Goal: Task Accomplishment & Management: Manage account settings

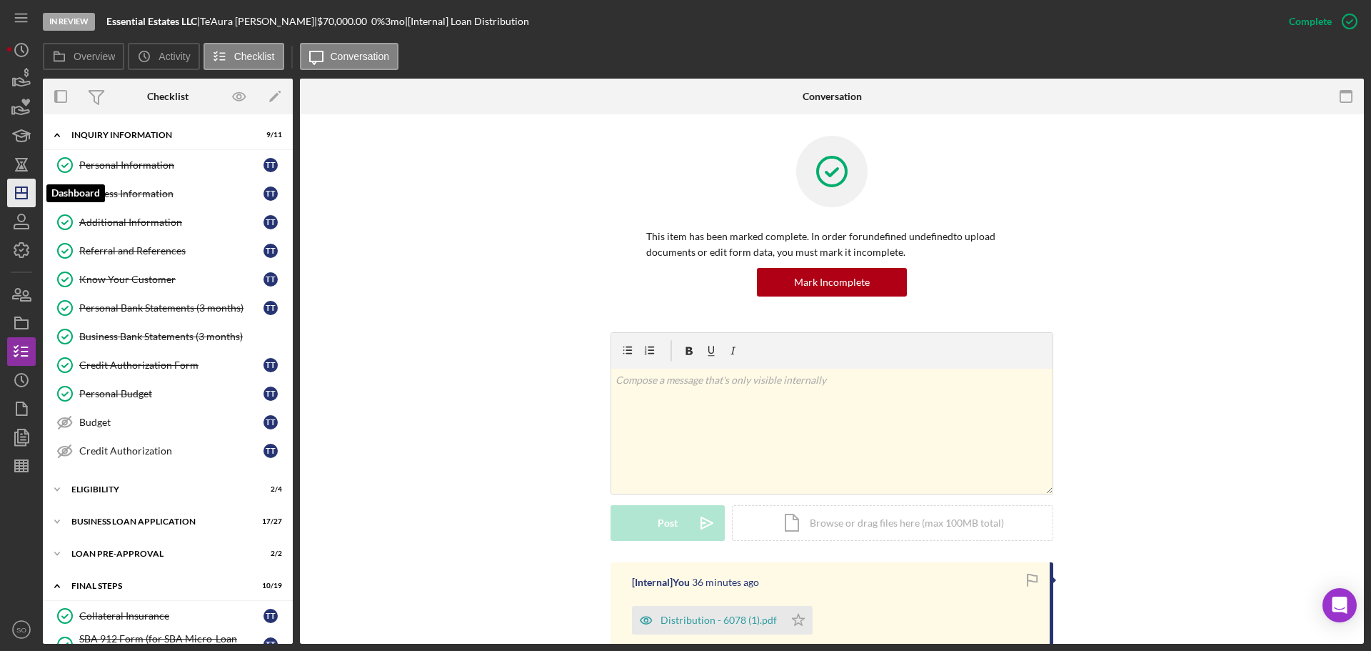
click at [14, 197] on icon "Icon/Dashboard" at bounding box center [22, 193] width 36 height 36
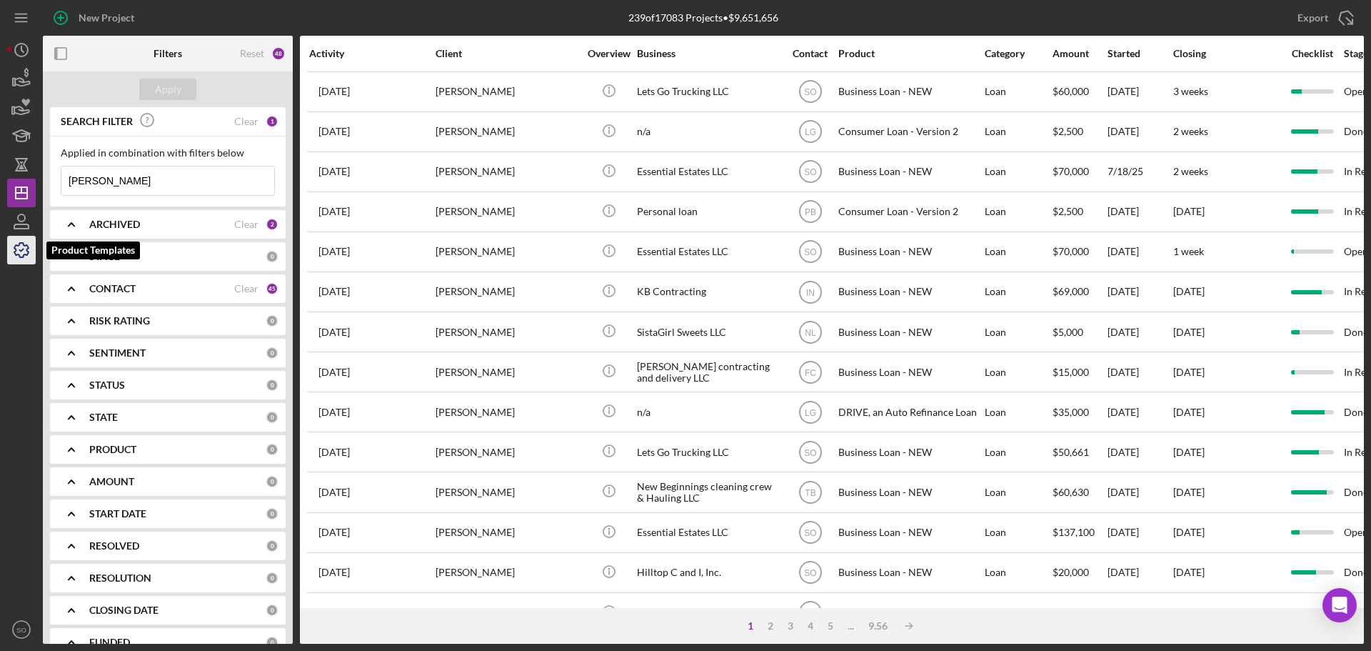
click at [26, 244] on icon "button" at bounding box center [22, 250] width 36 height 36
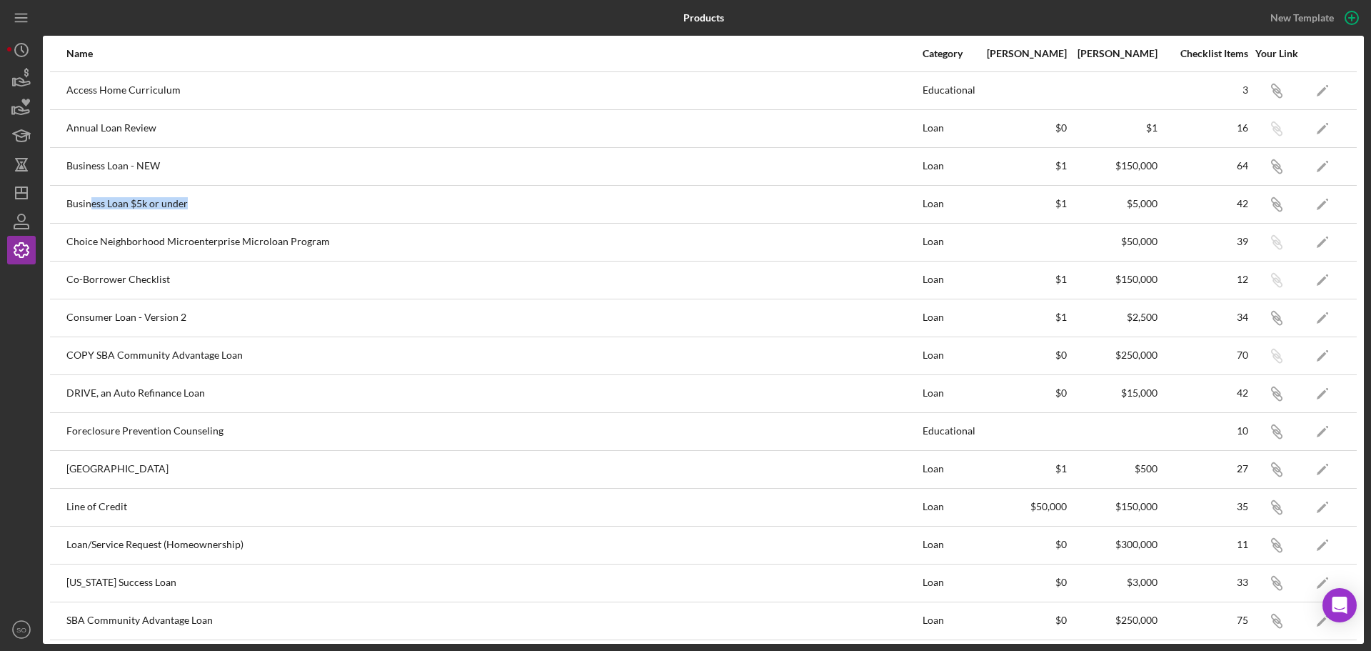
drag, startPoint x: 89, startPoint y: 204, endPoint x: 210, endPoint y: 205, distance: 120.7
click at [210, 205] on div "Business Loan $5k or under" at bounding box center [493, 204] width 855 height 36
click at [1317, 164] on polygon "button" at bounding box center [1322, 167] width 10 height 10
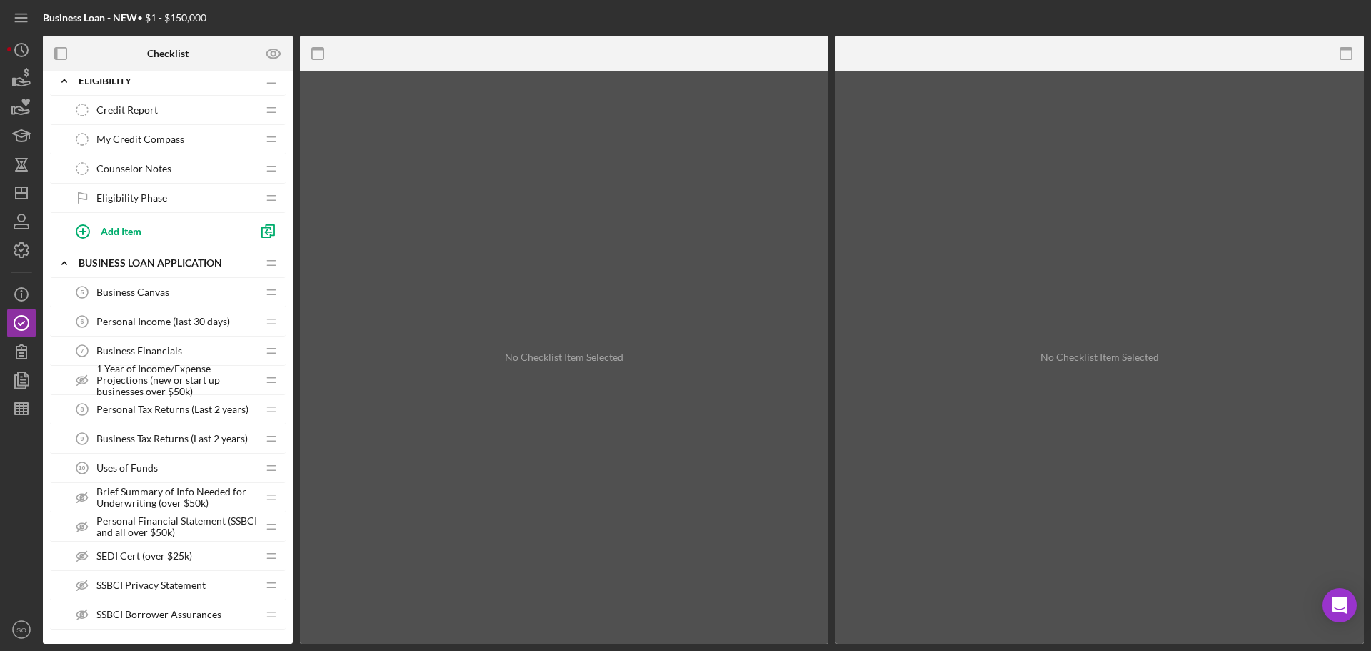
scroll to position [714, 0]
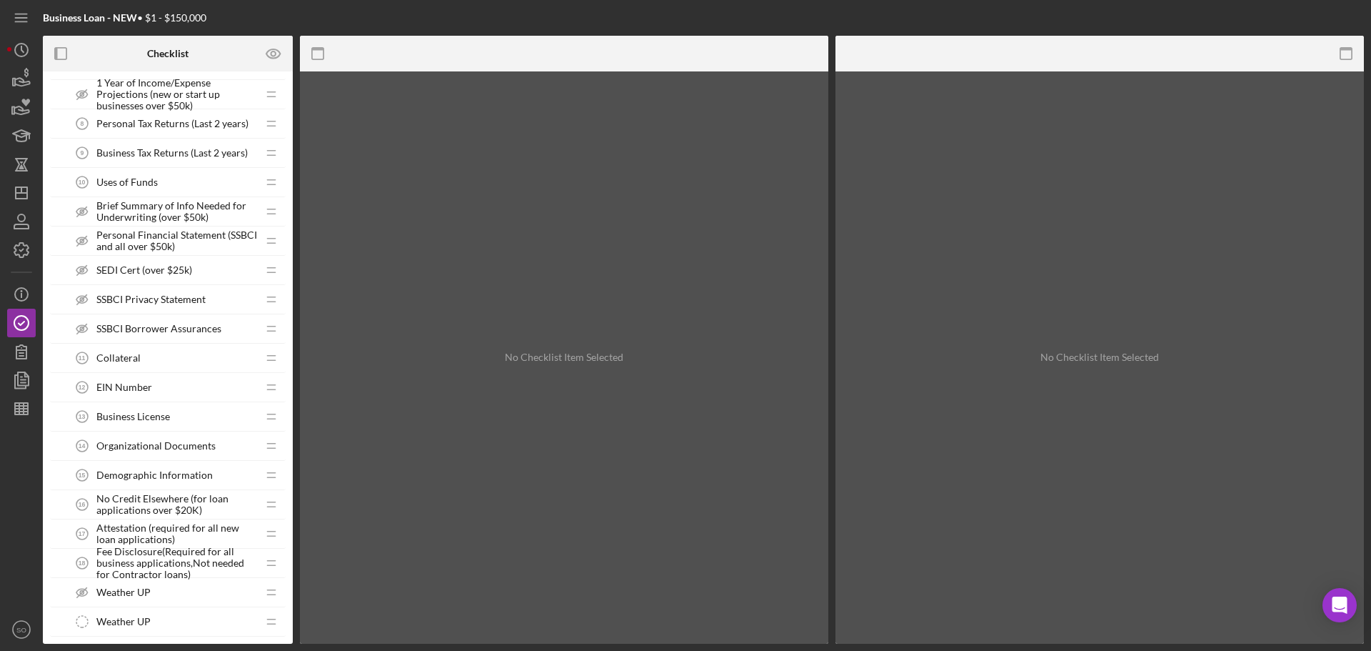
click at [159, 476] on span "Demographic Information" at bounding box center [154, 474] width 116 height 11
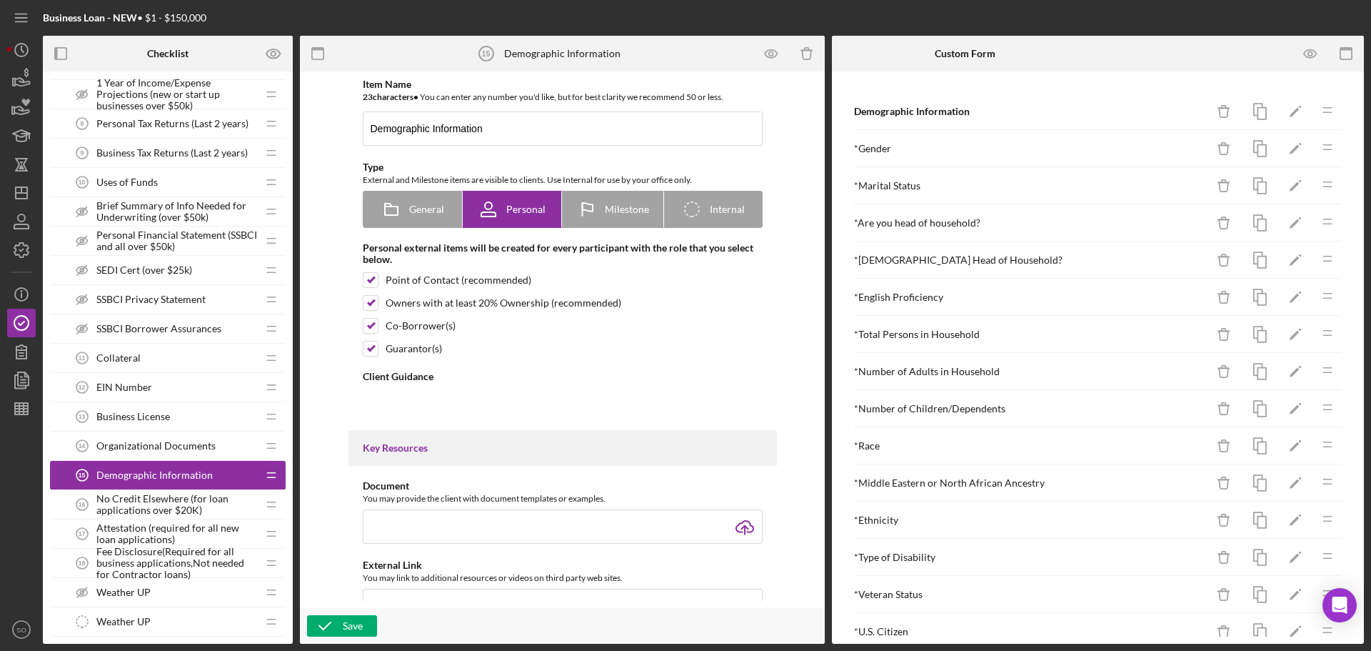
type textarea "<div>Please answer these questions as a completely as possible. &nbsp;As a non-…"
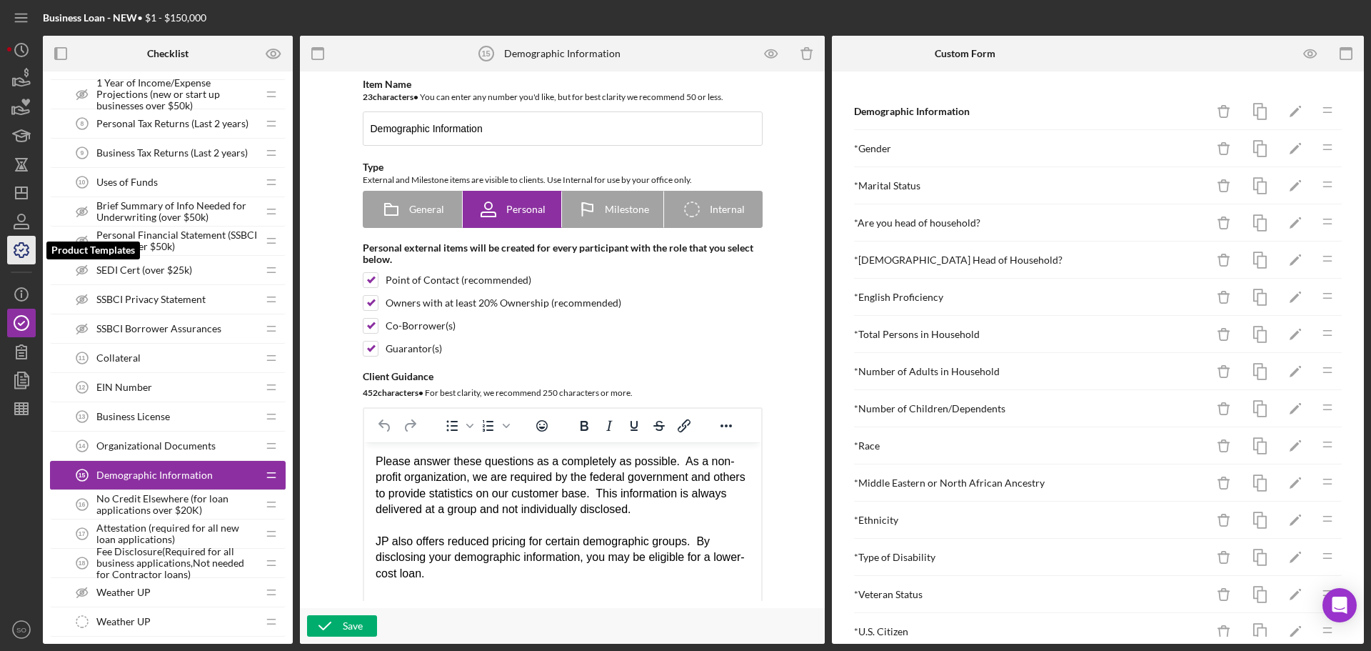
click at [19, 254] on icon "button" at bounding box center [21, 250] width 14 height 14
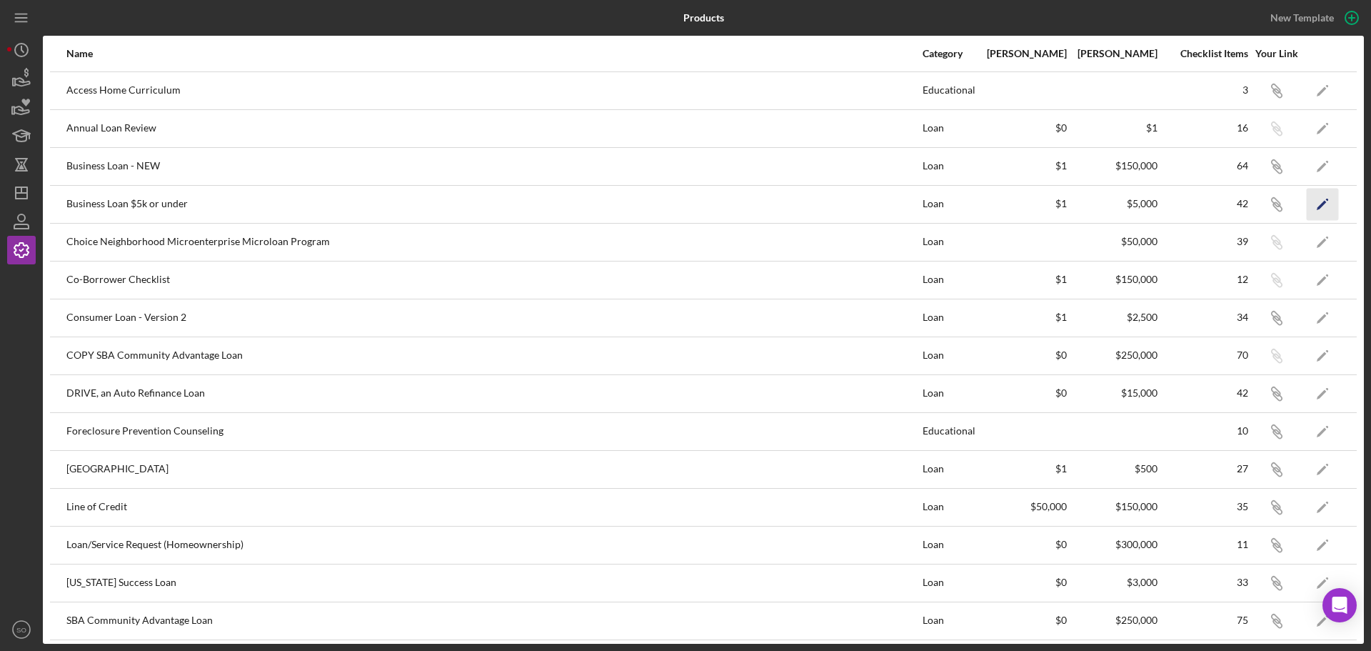
click at [1316, 206] on icon "Icon/Edit" at bounding box center [1323, 204] width 32 height 32
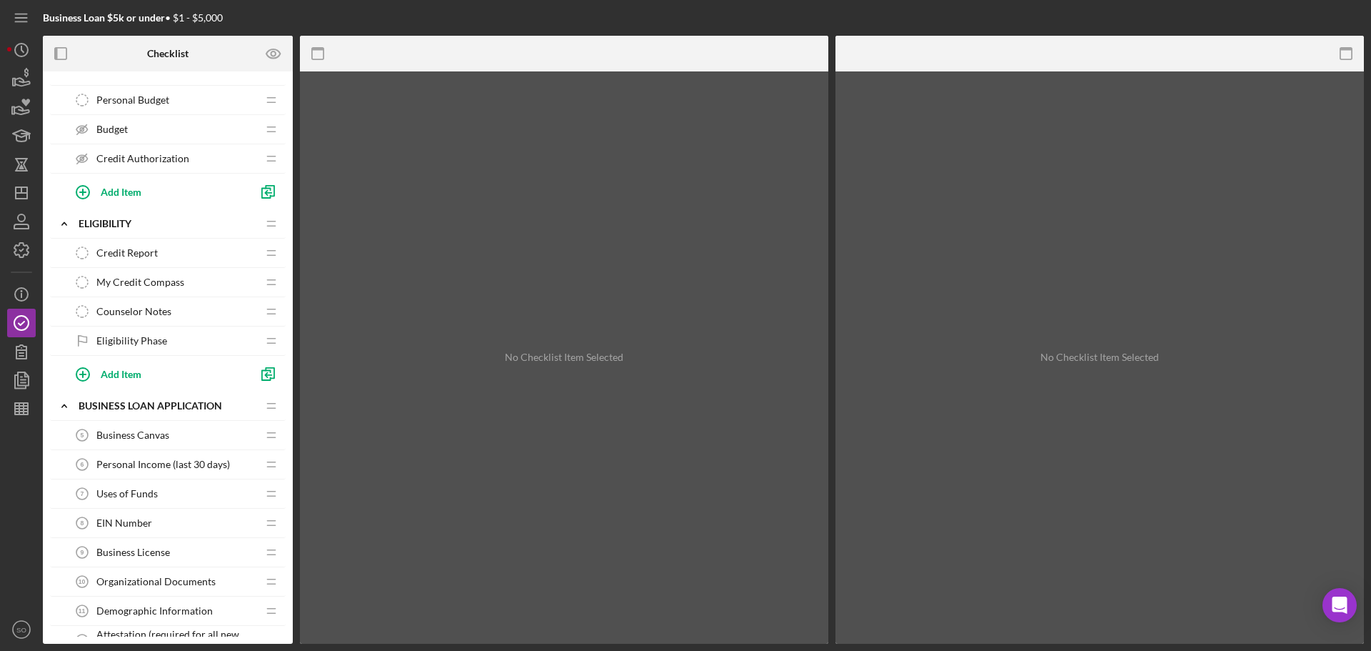
scroll to position [643, 0]
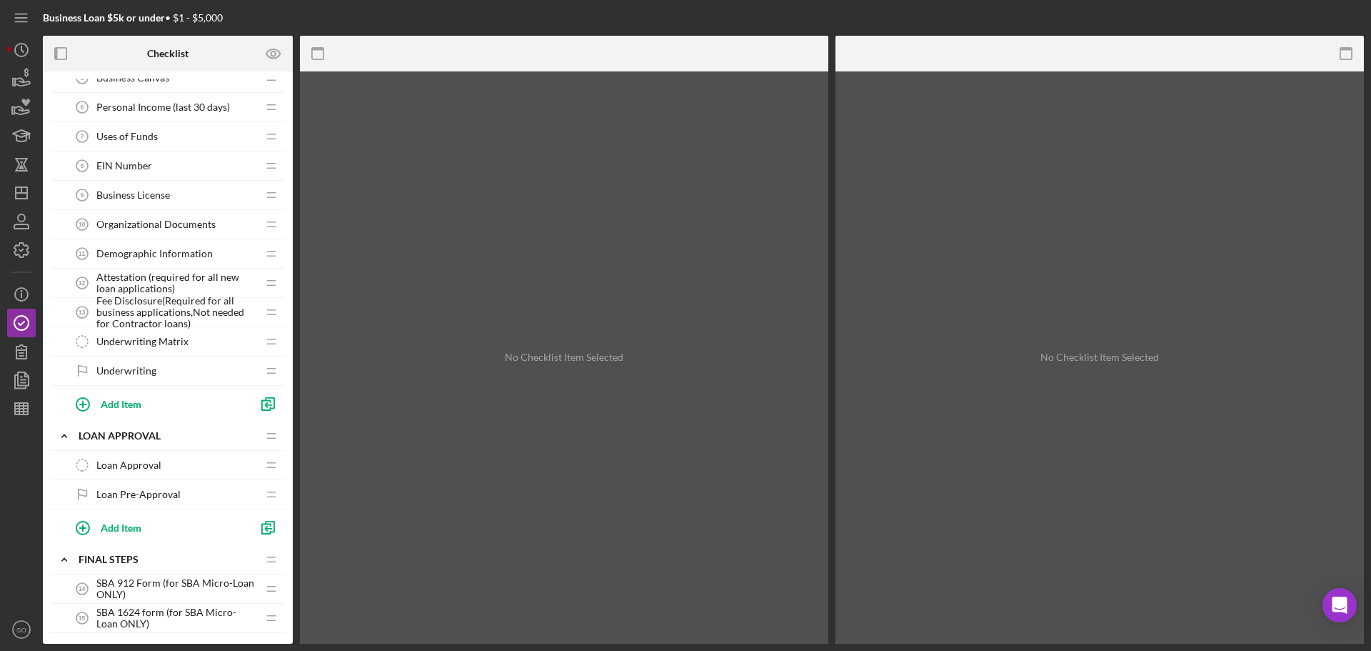
click at [155, 255] on span "Demographic Information" at bounding box center [154, 253] width 116 height 11
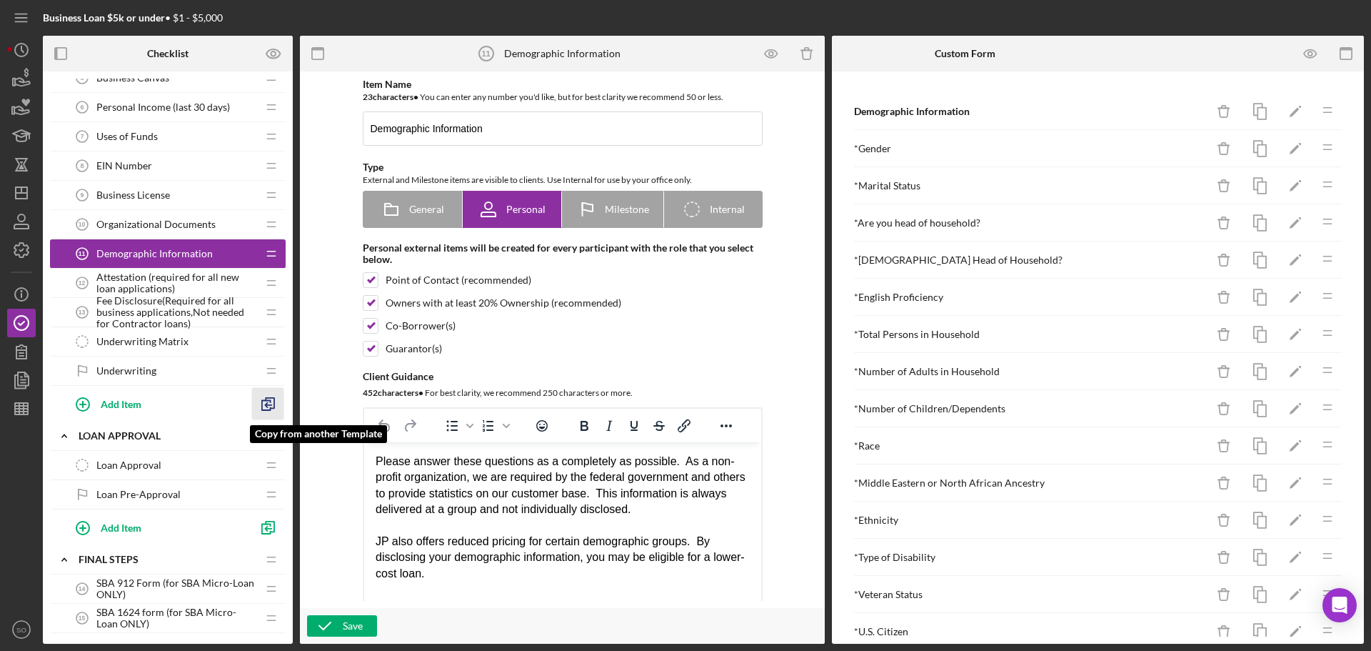
click at [265, 403] on icon "button" at bounding box center [268, 404] width 32 height 32
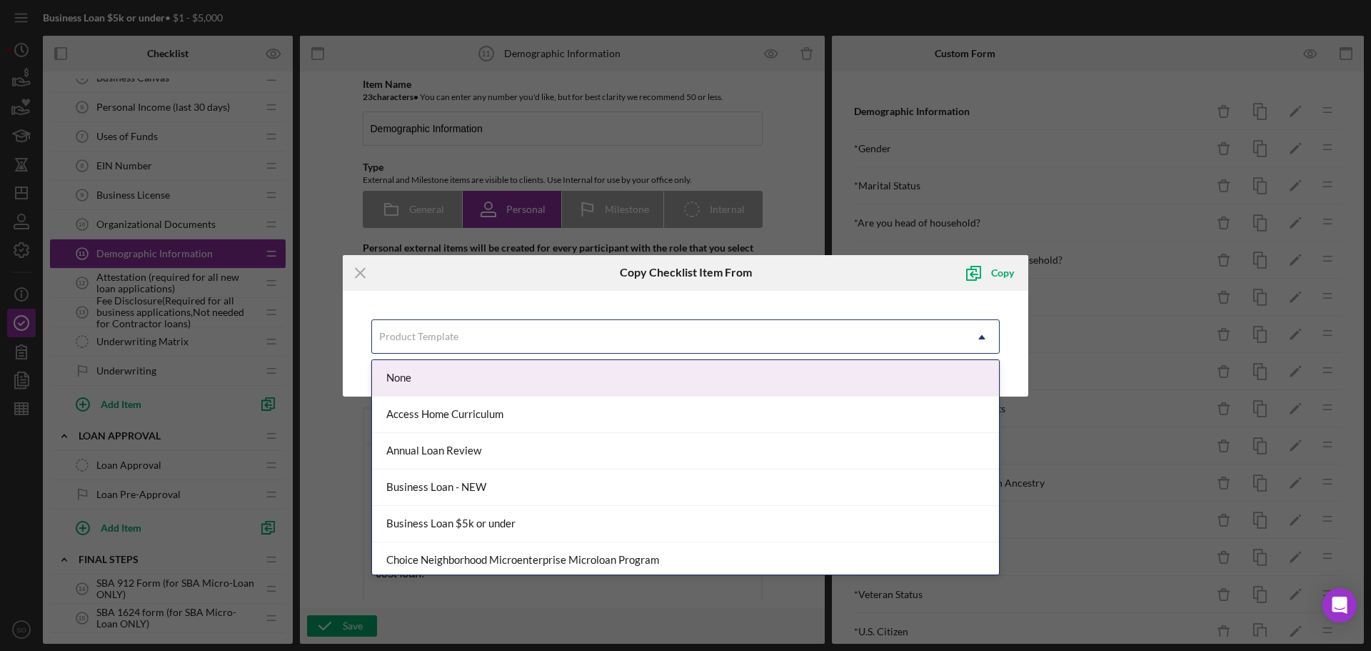
click at [424, 341] on div "Product Template" at bounding box center [418, 336] width 79 height 11
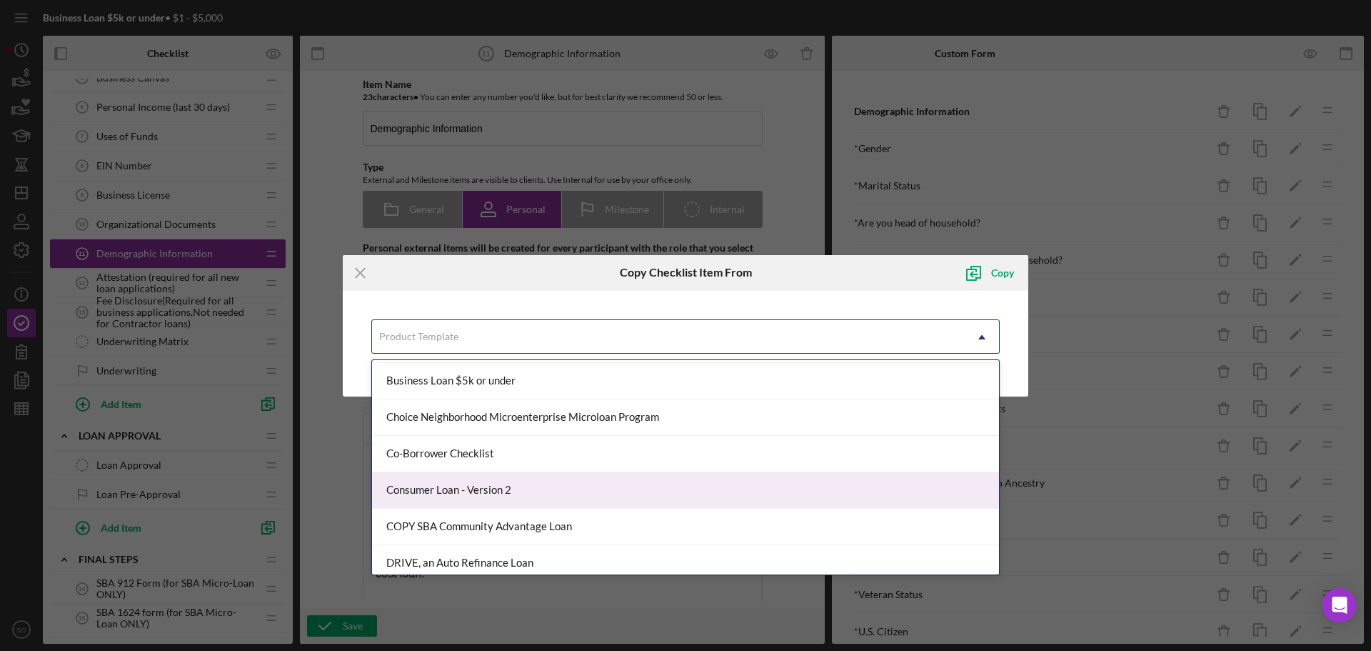
scroll to position [71, 0]
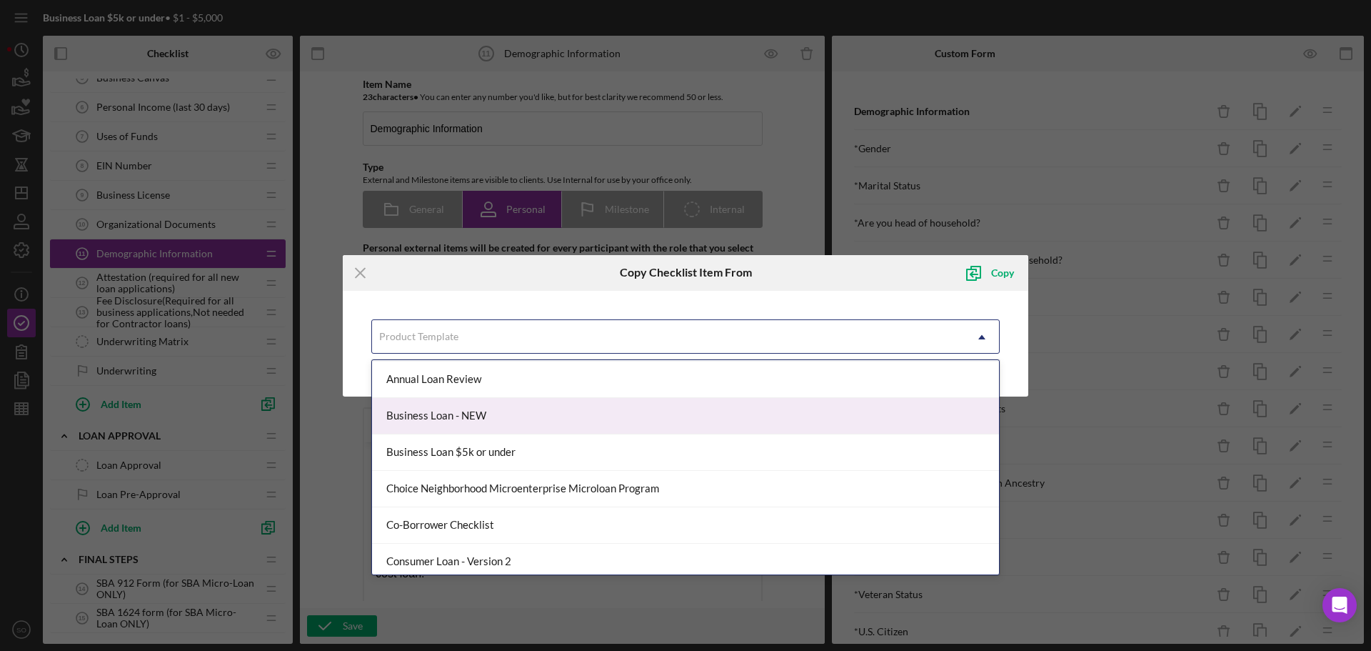
click at [505, 424] on div "Business Loan - NEW" at bounding box center [685, 416] width 627 height 36
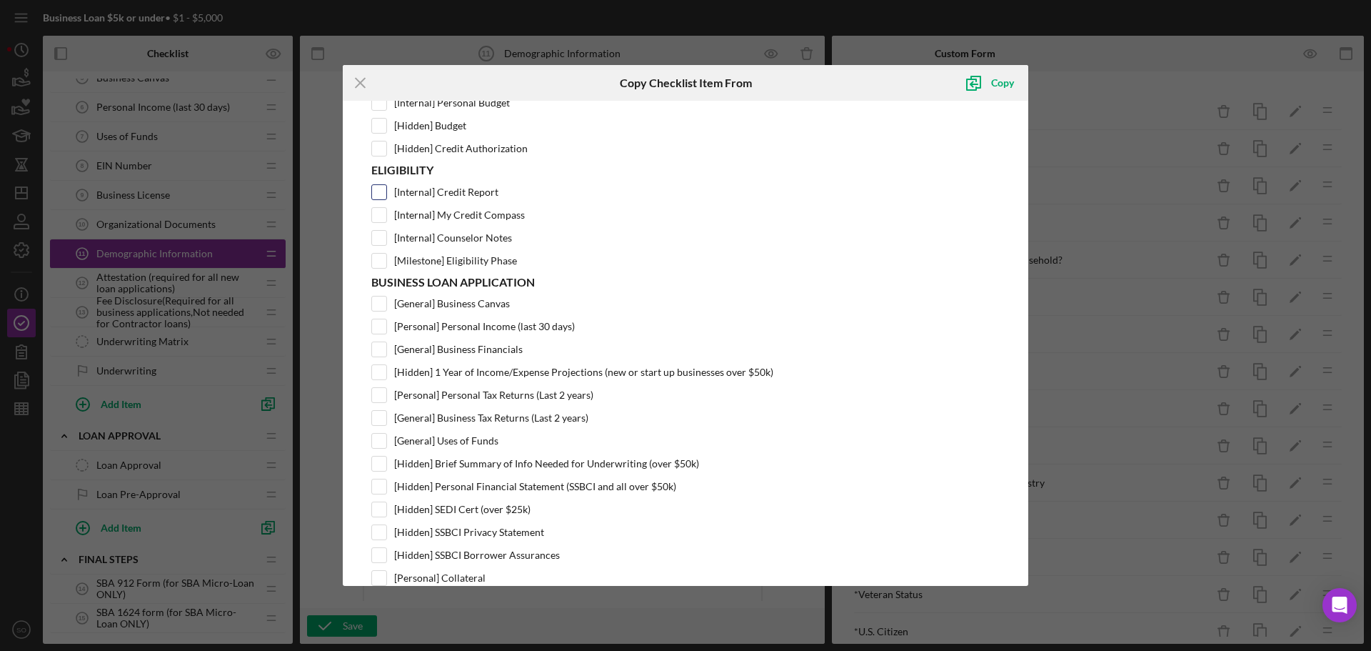
scroll to position [429, 0]
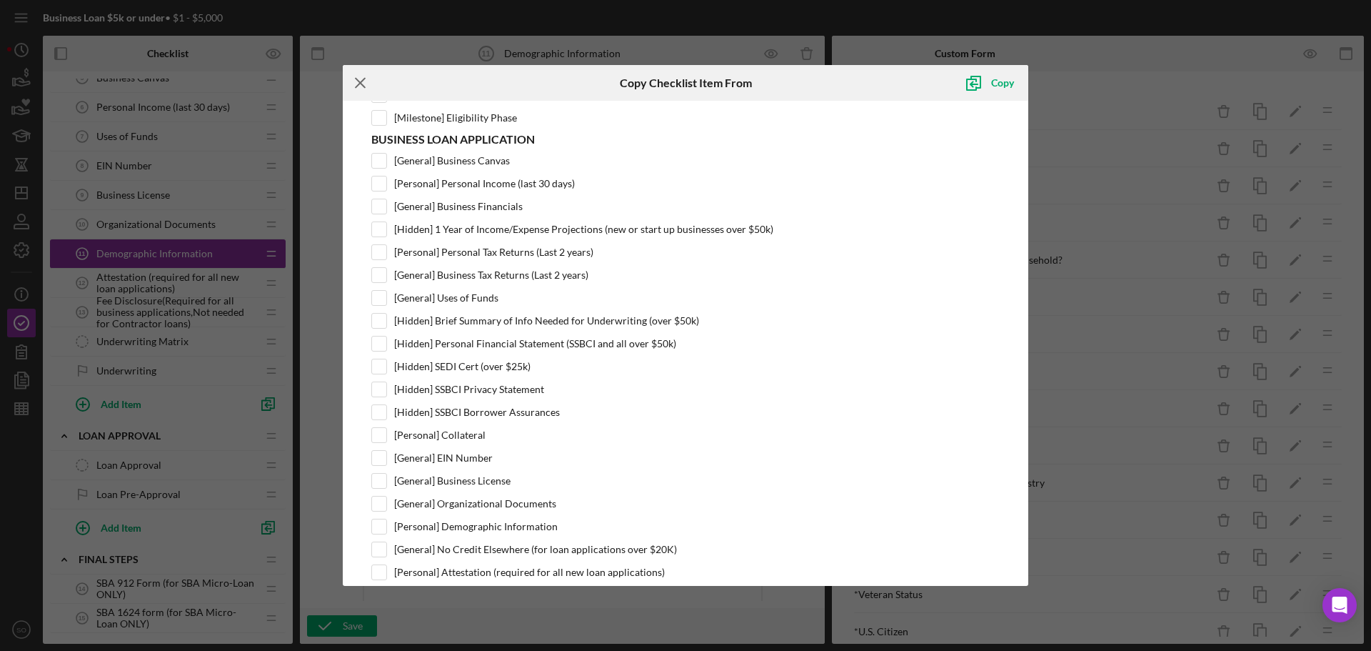
click at [360, 81] on icon "Icon/Menu Close" at bounding box center [361, 83] width 36 height 36
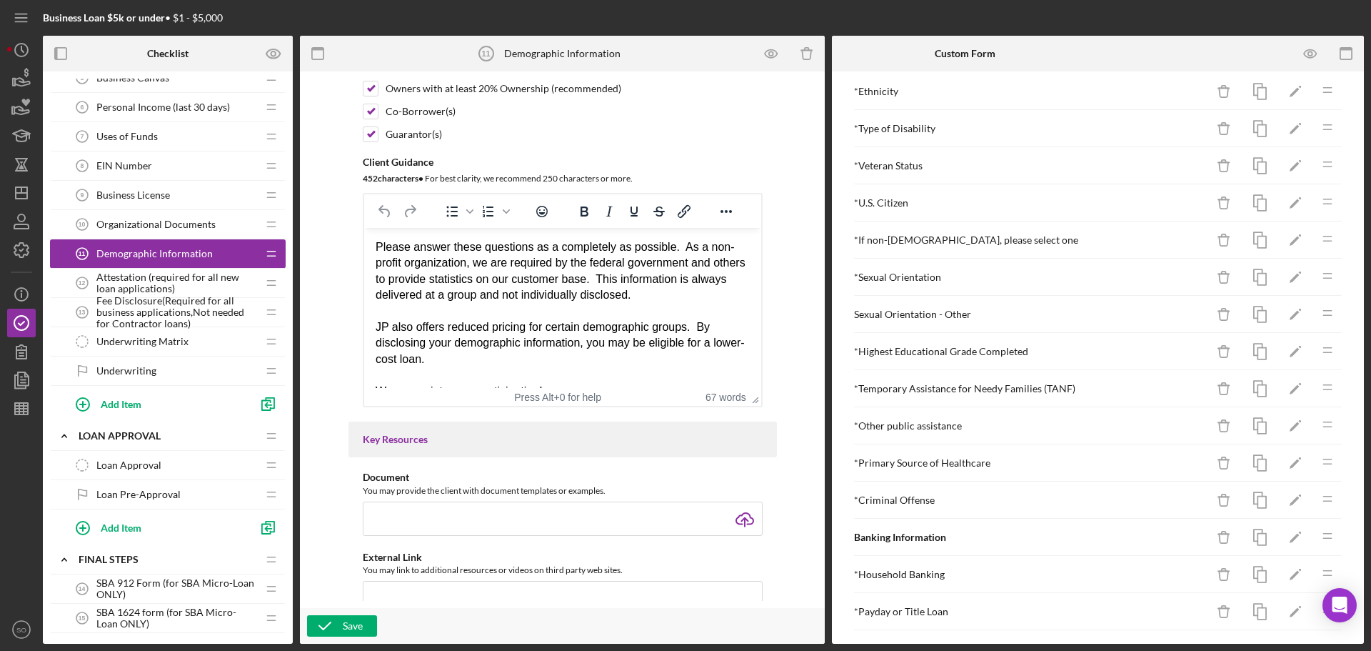
scroll to position [580, 0]
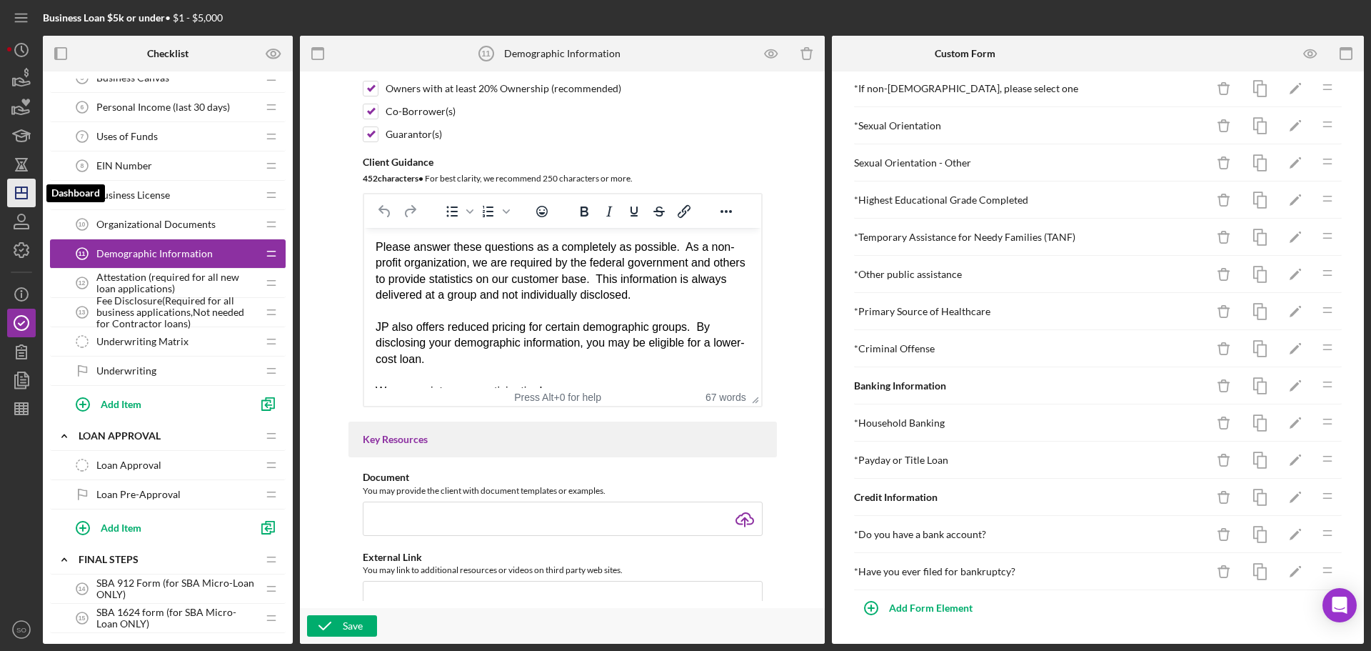
click at [29, 191] on icon "Icon/Dashboard" at bounding box center [22, 193] width 36 height 36
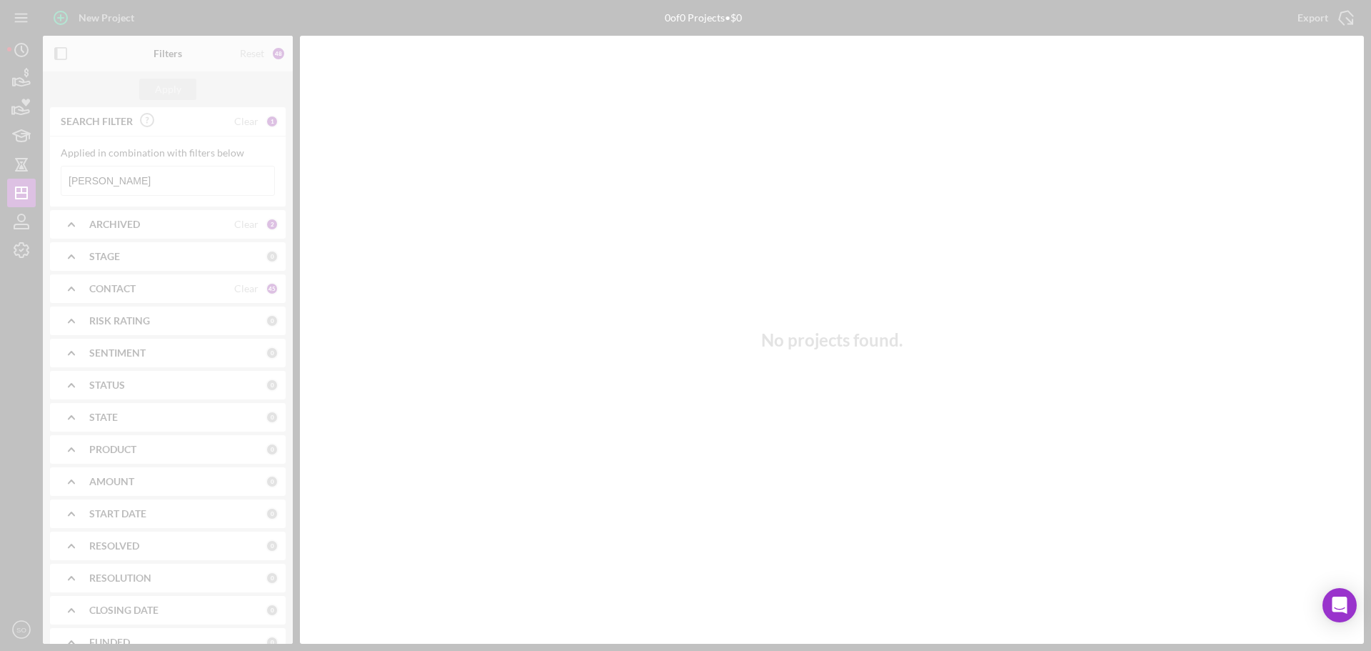
click at [194, 181] on div at bounding box center [685, 325] width 1371 height 651
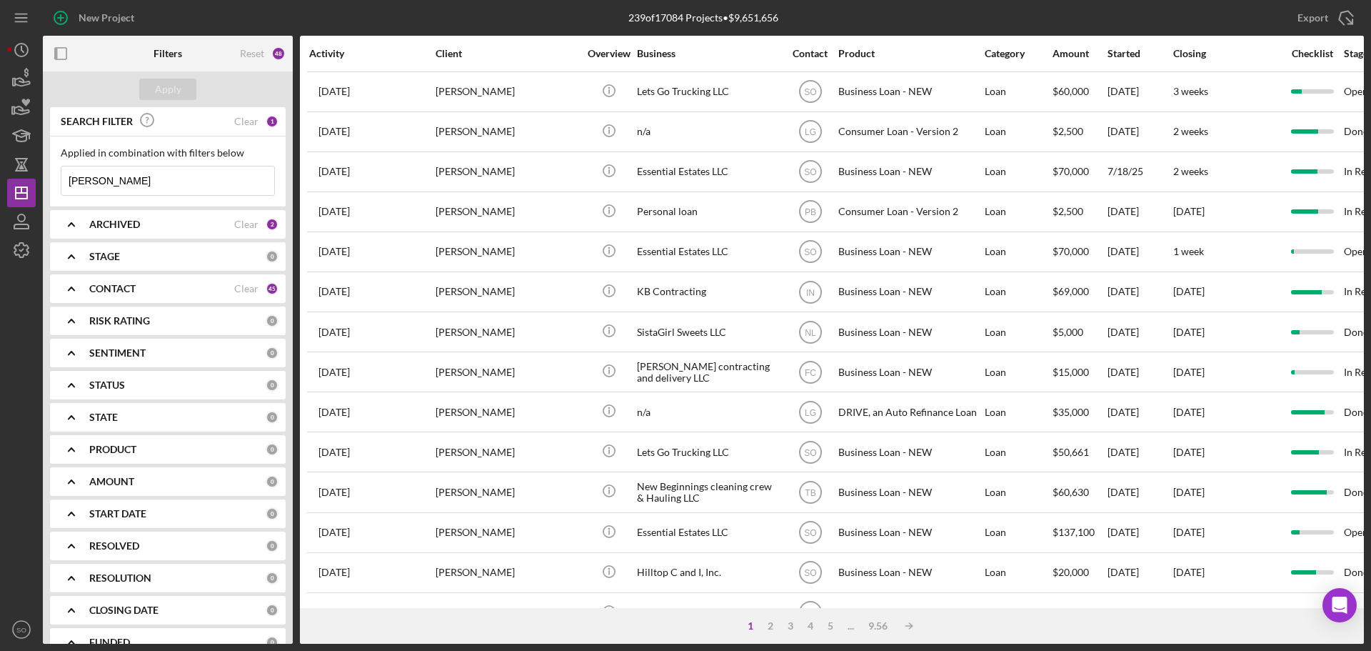
drag, startPoint x: 167, startPoint y: 186, endPoint x: 57, endPoint y: 184, distance: 110.0
click at [57, 184] on div "Applied in combination with filters below Te'Aura Thomas Icon/Menu Close" at bounding box center [168, 171] width 236 height 70
paste input "Ericca Willi"
type input "Ericca Willis"
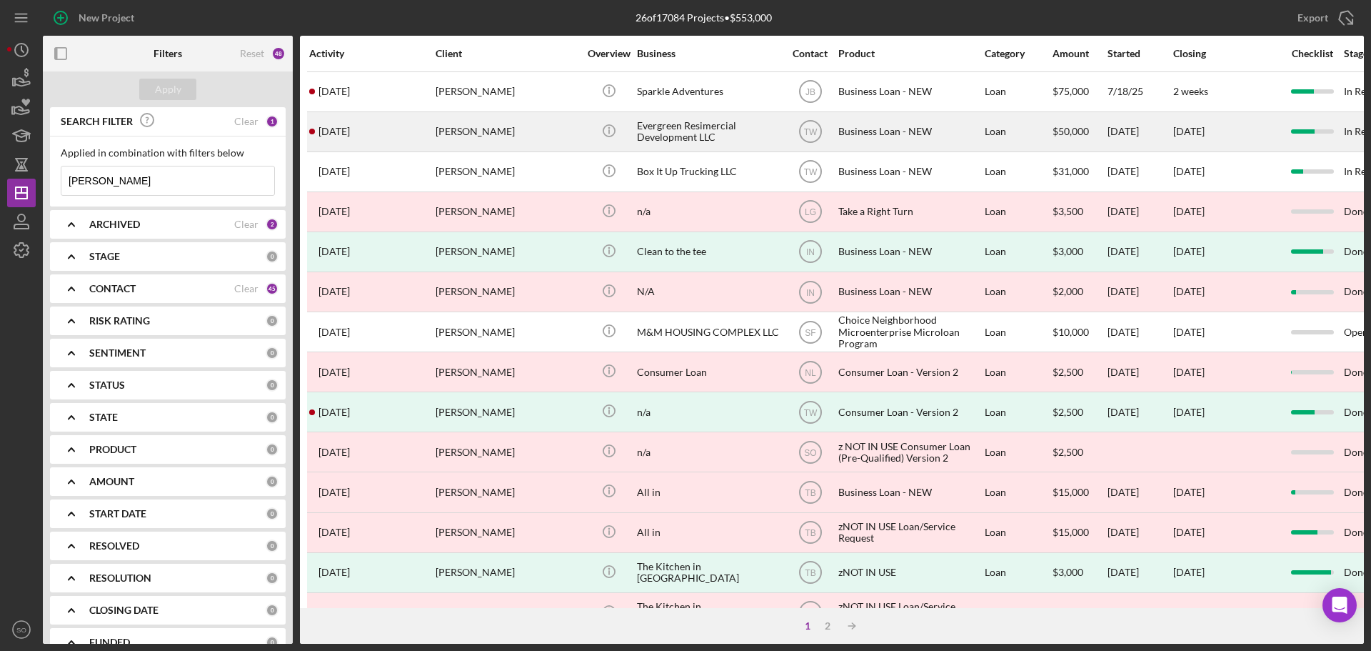
click at [490, 138] on div "Ericca Willis" at bounding box center [507, 132] width 143 height 38
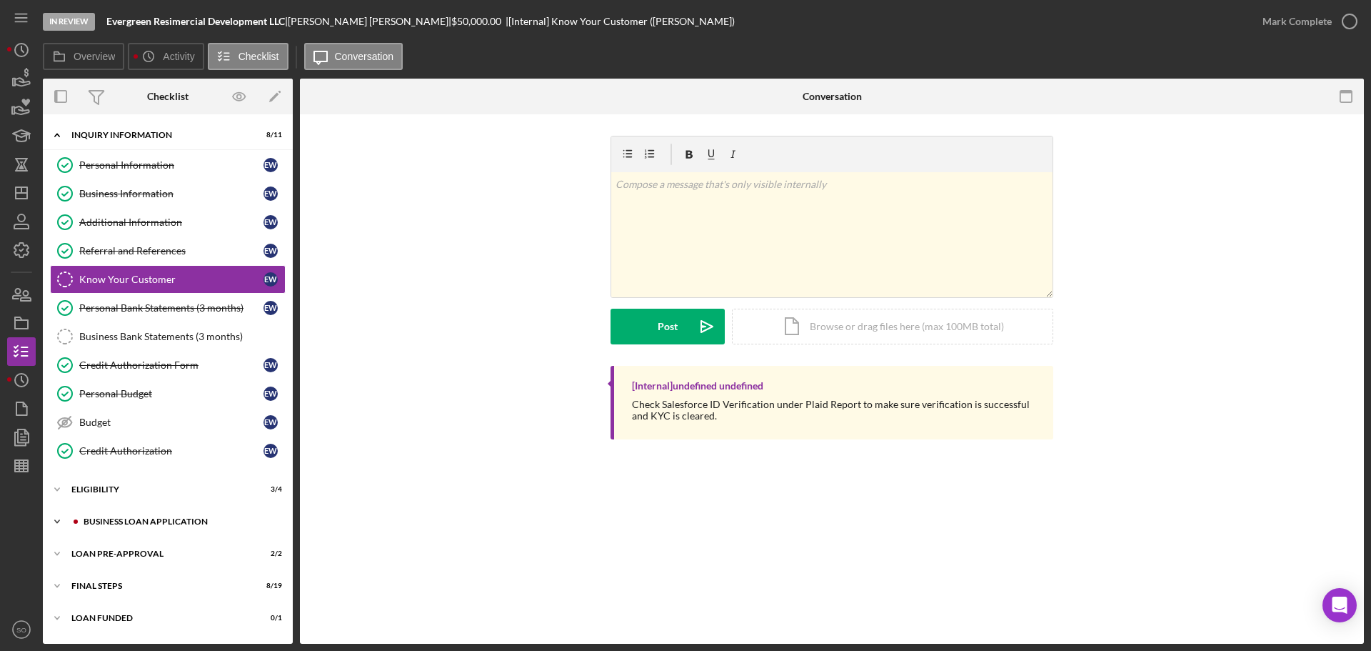
click at [129, 519] on div "BUSINESS LOAN APPLICATION" at bounding box center [179, 521] width 191 height 9
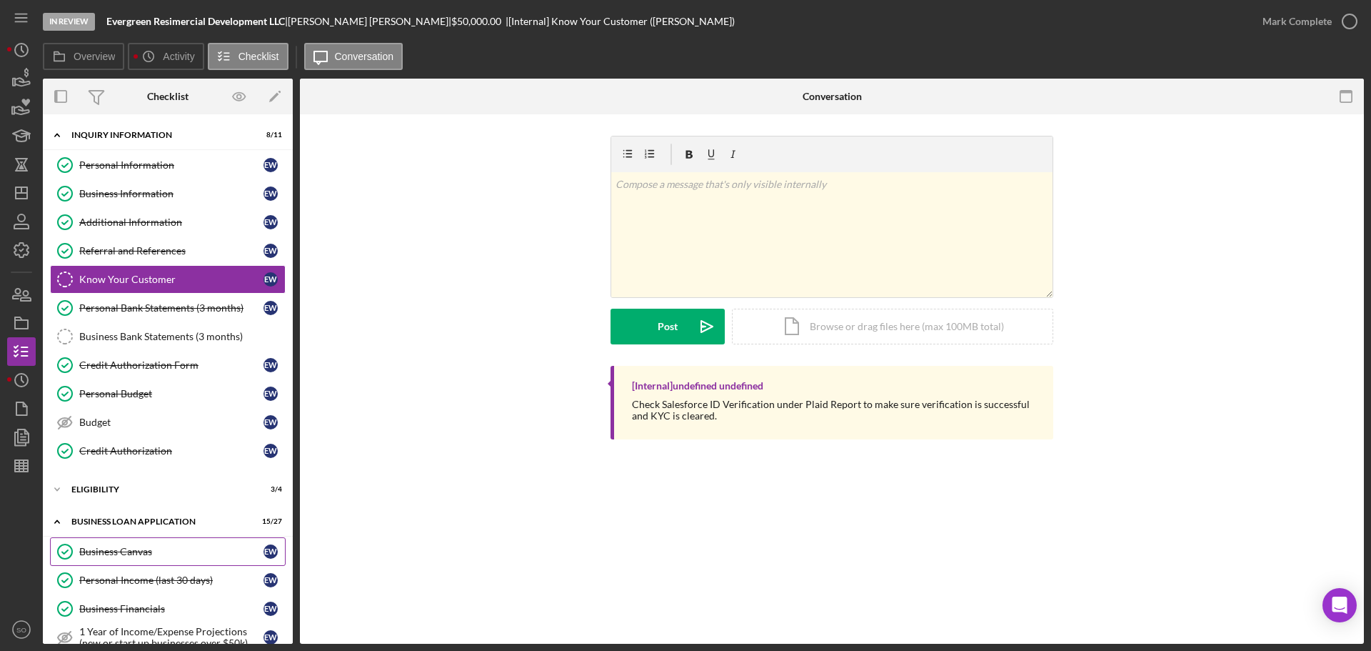
scroll to position [214, 0]
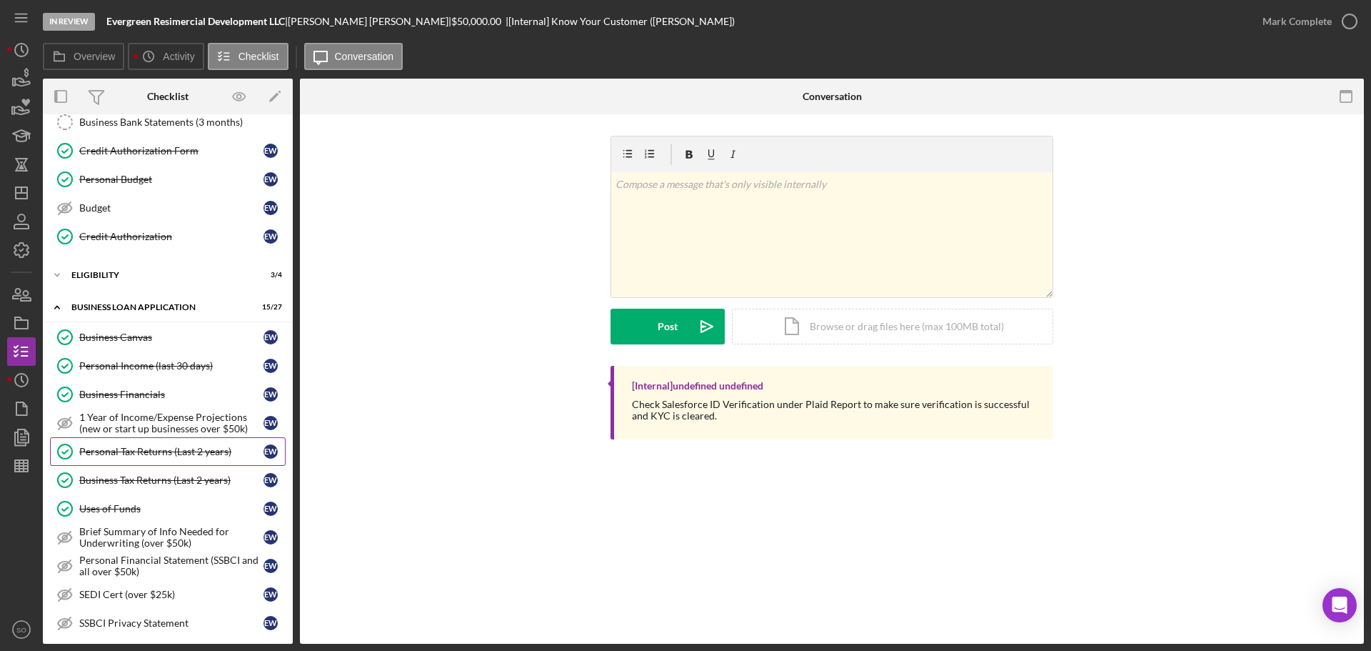
click at [170, 454] on div "Personal Tax Returns (Last 2 years)" at bounding box center [171, 451] width 184 height 11
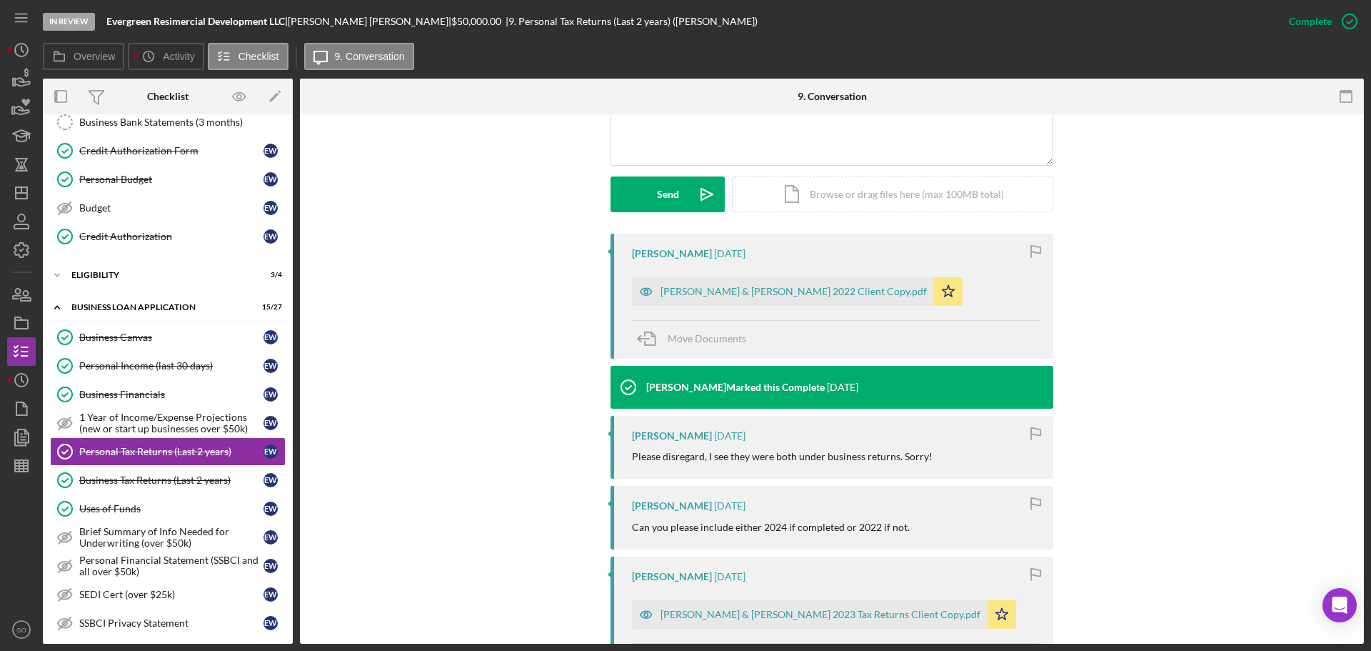
scroll to position [559, 0]
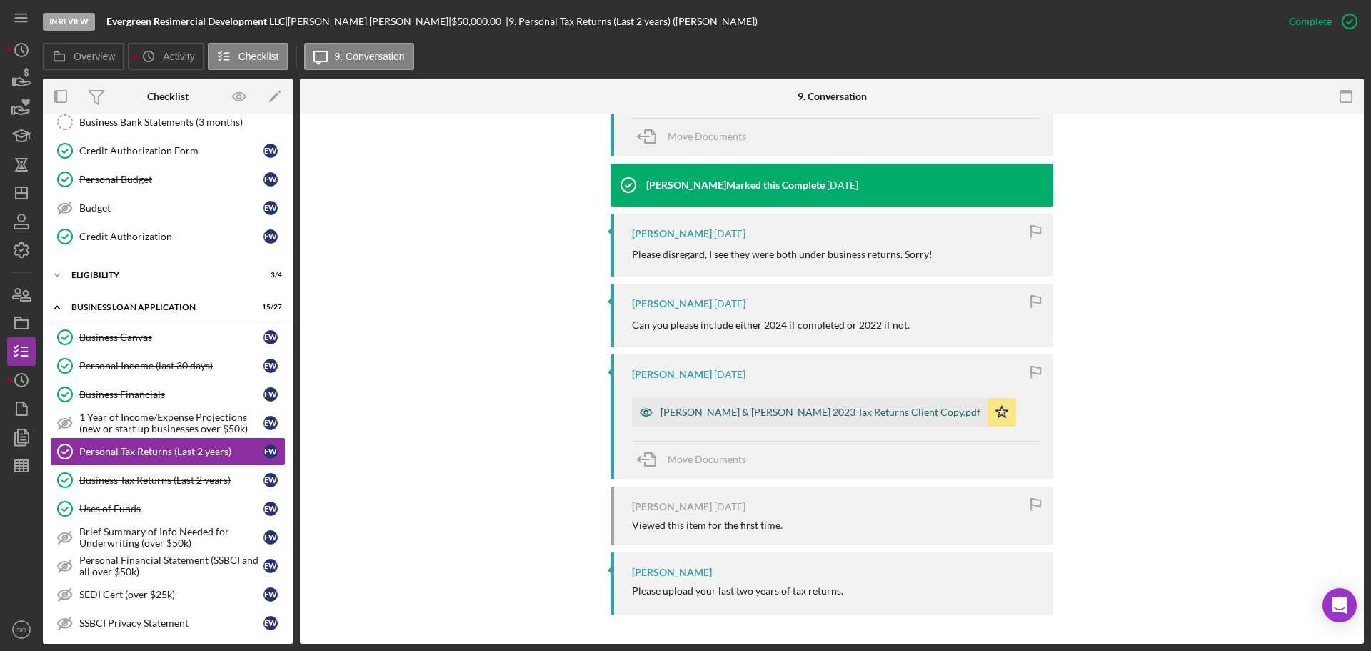
click at [791, 412] on div "Keith & Ericca Willis 2023 Tax Returns Client Copy.pdf" at bounding box center [821, 411] width 320 height 11
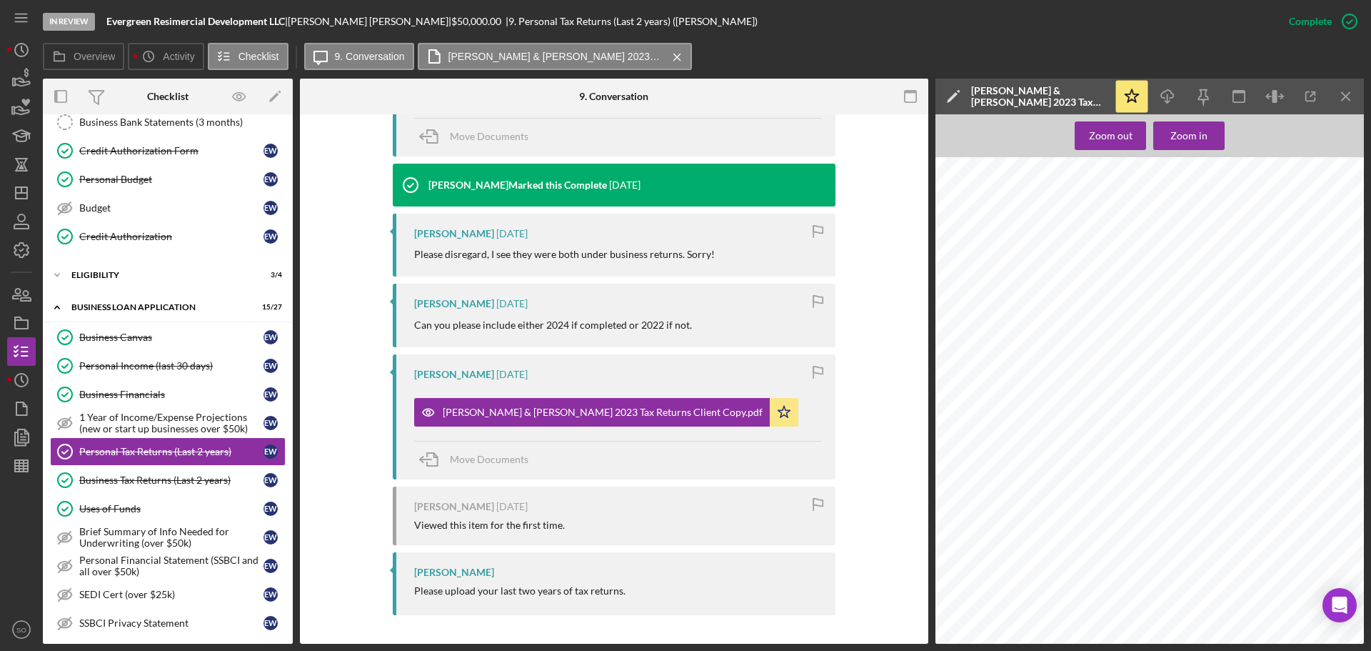
scroll to position [571, 0]
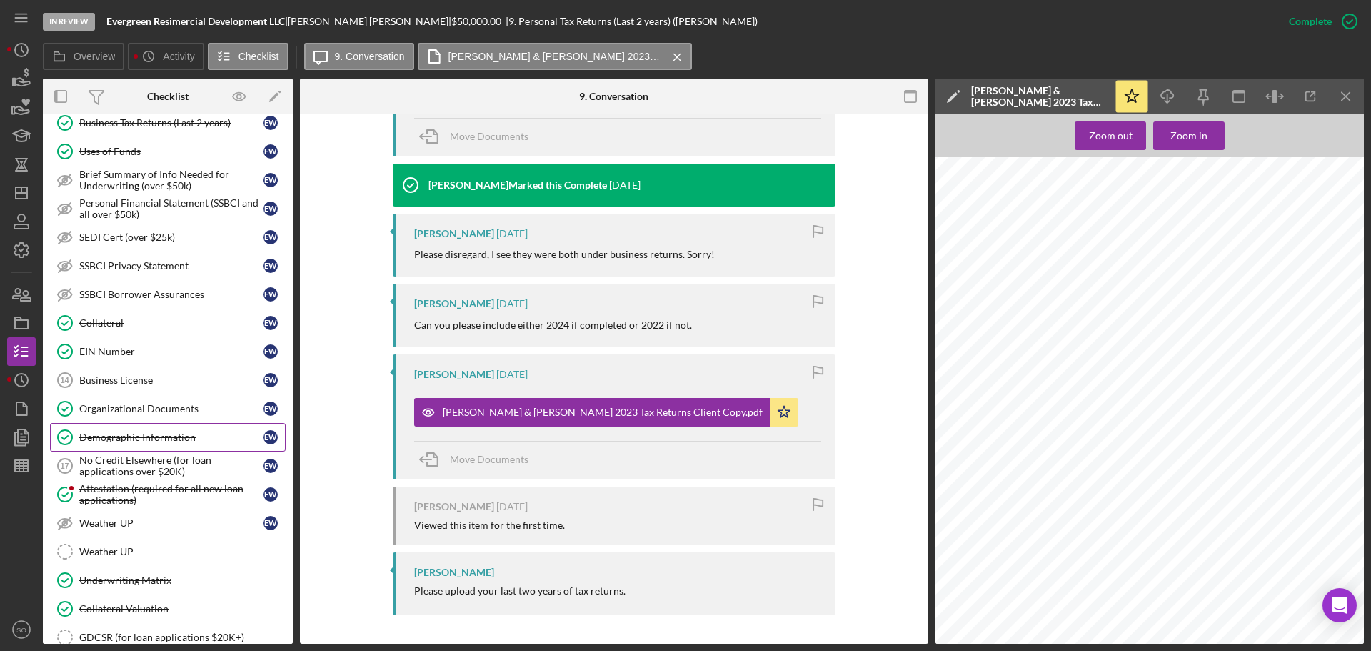
drag, startPoint x: 128, startPoint y: 425, endPoint x: 127, endPoint y: 432, distance: 7.2
click at [128, 425] on link "Demographic Information Demographic Information E W" at bounding box center [168, 437] width 236 height 29
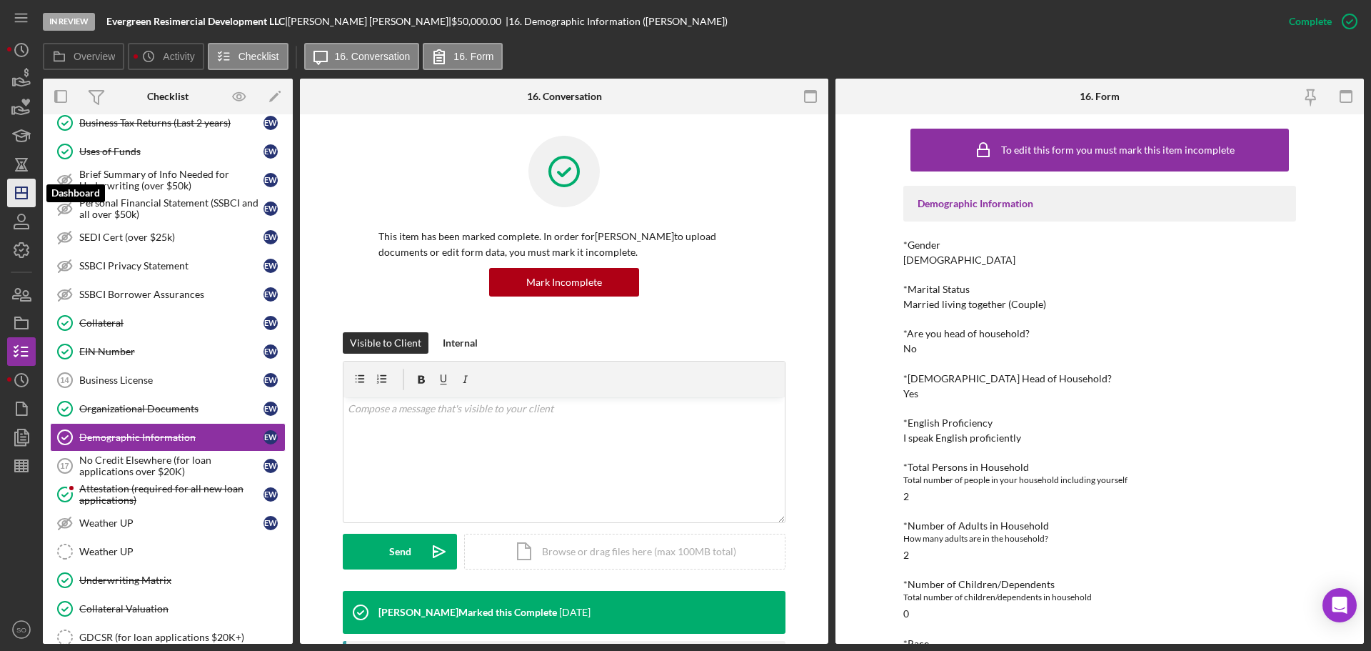
click at [16, 193] on line "button" at bounding box center [21, 193] width 11 height 0
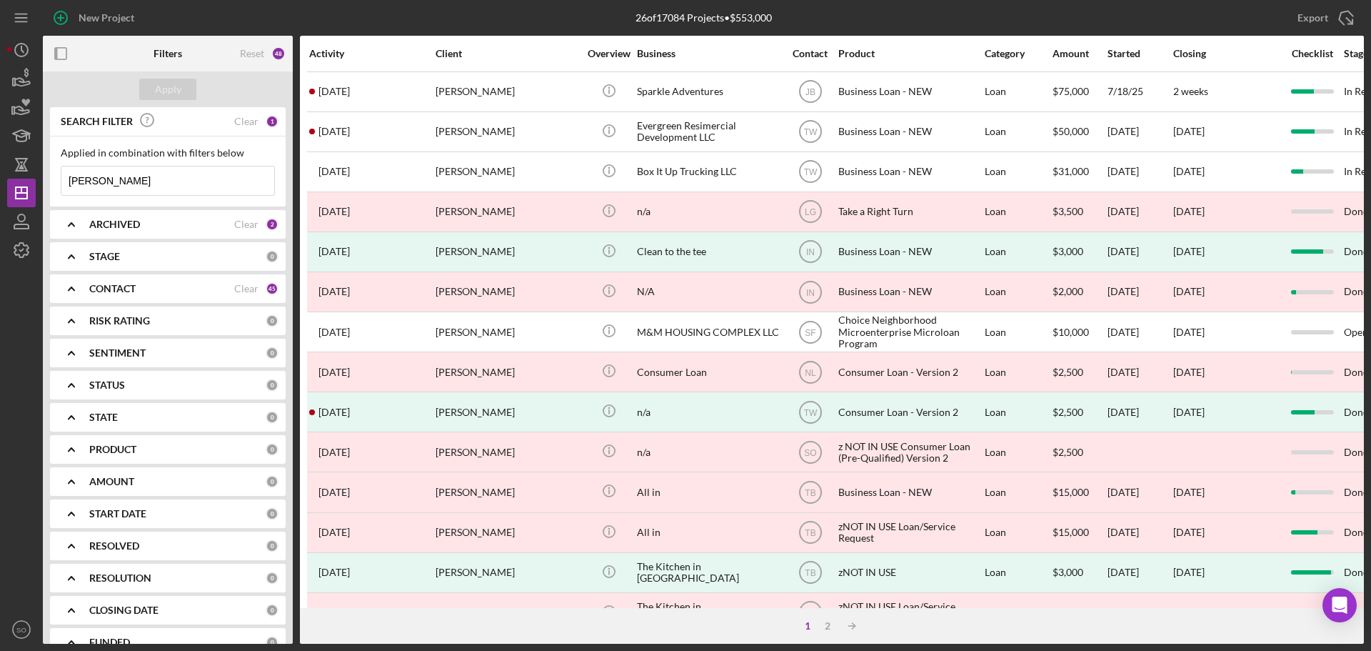
drag, startPoint x: 180, startPoint y: 179, endPoint x: 42, endPoint y: 187, distance: 138.1
click at [42, 187] on div "New Project 26 of 17084 Projects • $553,000 Ericca Willis Export Icon/Export Fi…" at bounding box center [685, 322] width 1357 height 644
paste input "Garrick Mim"
type input "Garrick Mims"
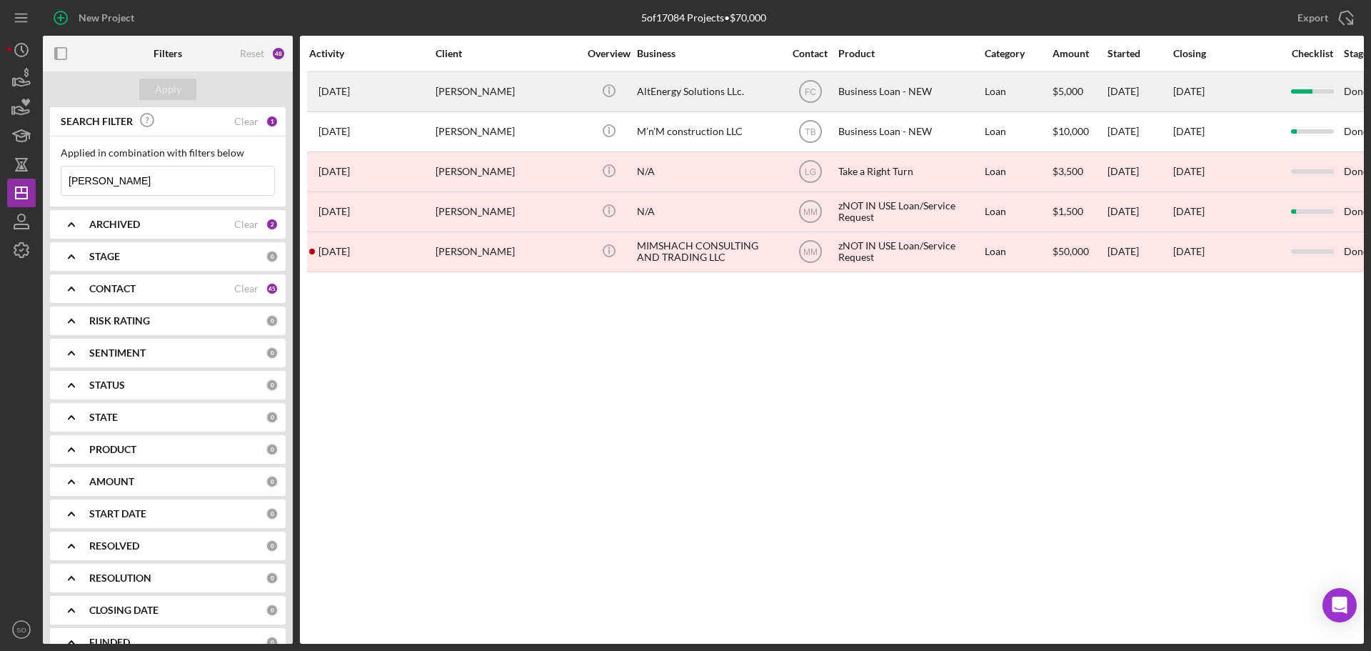
click at [529, 97] on div "Garrick Mims" at bounding box center [507, 92] width 143 height 38
click at [511, 90] on div "Garrick Mims" at bounding box center [507, 92] width 143 height 38
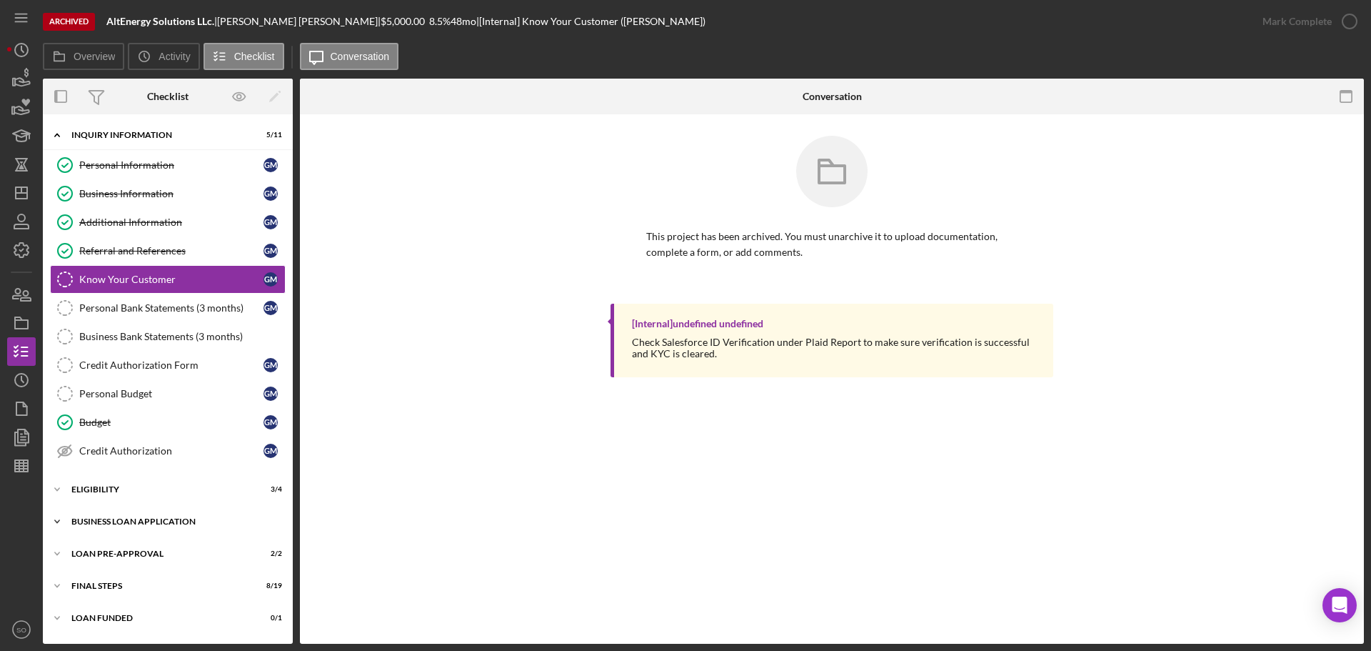
click at [142, 525] on div "BUSINESS LOAN APPLICATION" at bounding box center [173, 521] width 204 height 9
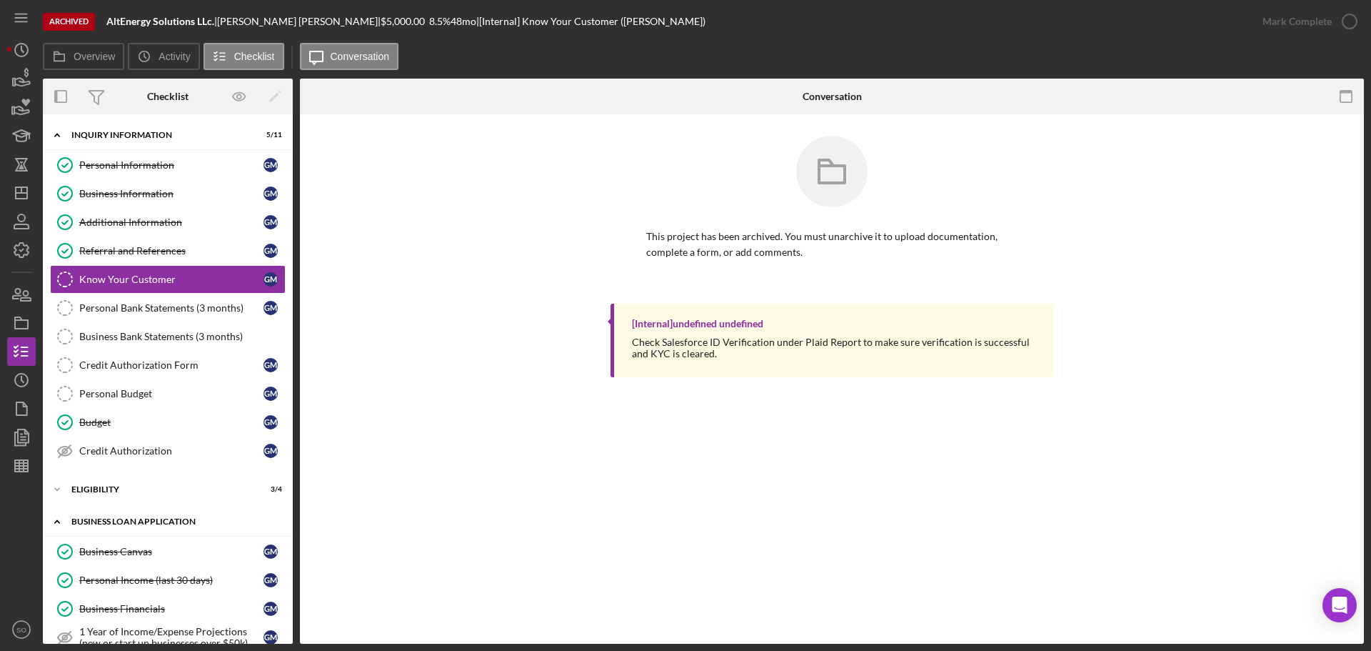
scroll to position [429, 0]
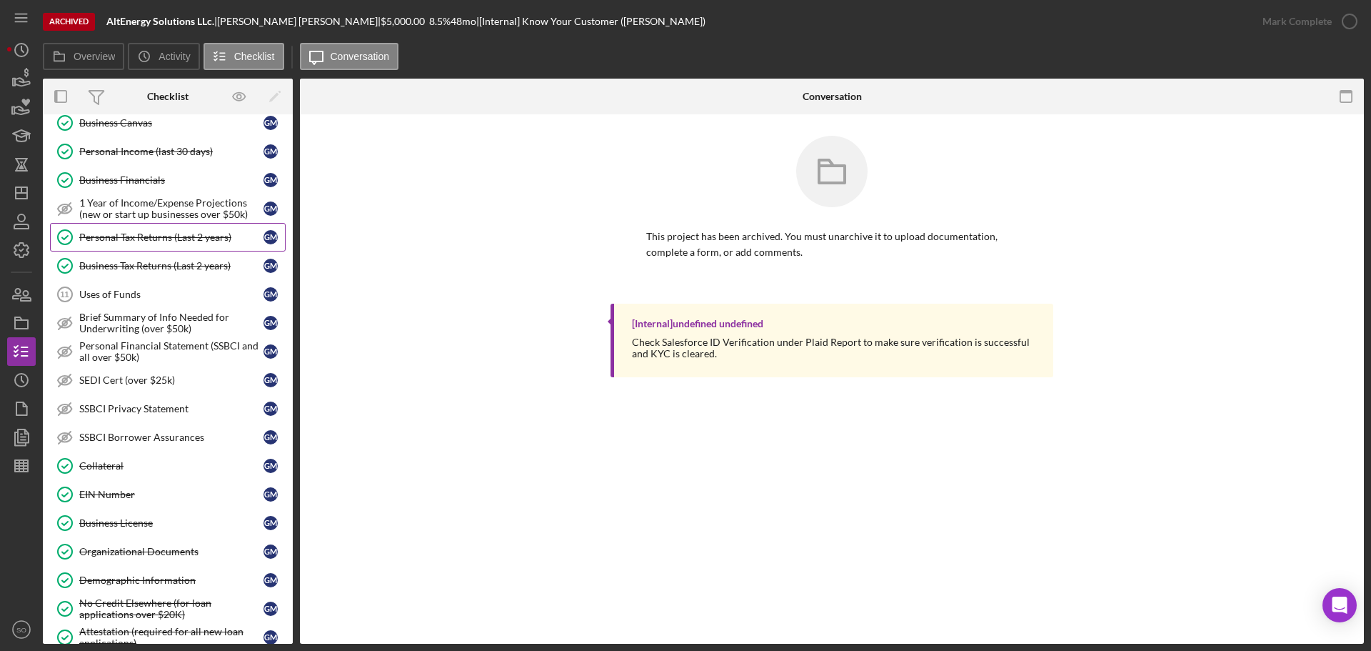
click at [161, 241] on div "Personal Tax Returns (Last 2 years)" at bounding box center [171, 236] width 184 height 11
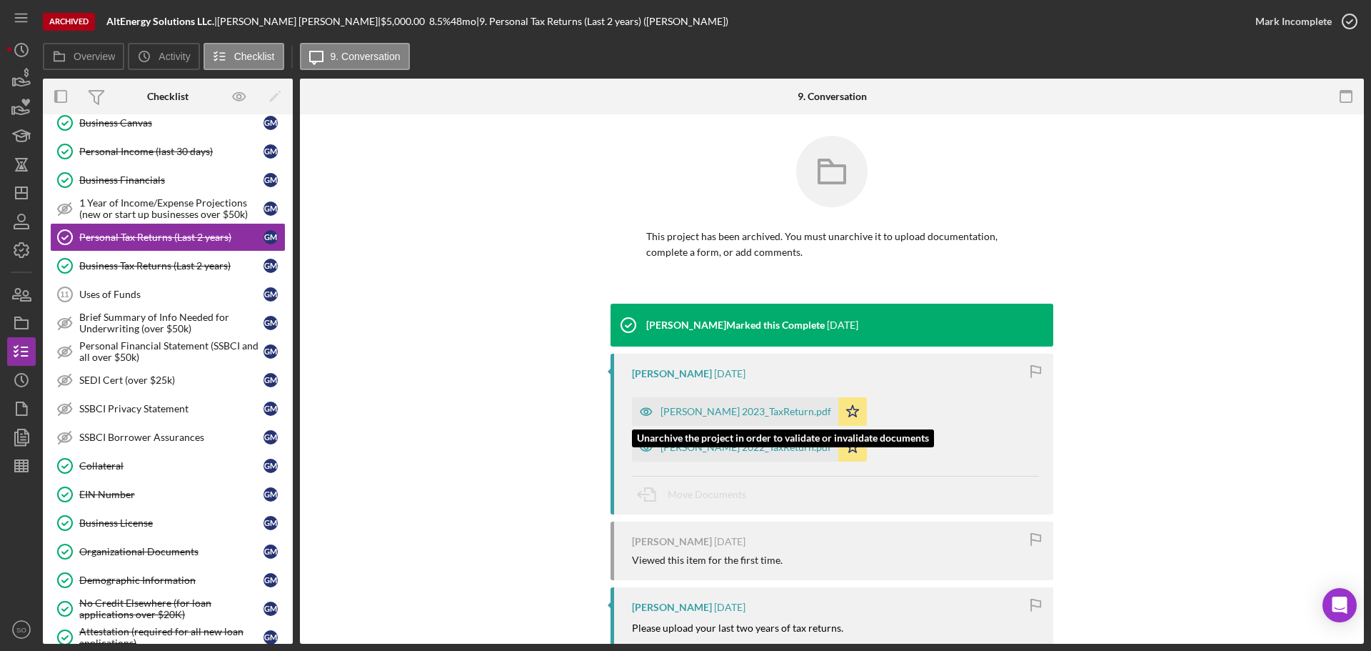
click at [714, 408] on div "Mims 2023_TaxReturn.pdf" at bounding box center [746, 411] width 171 height 11
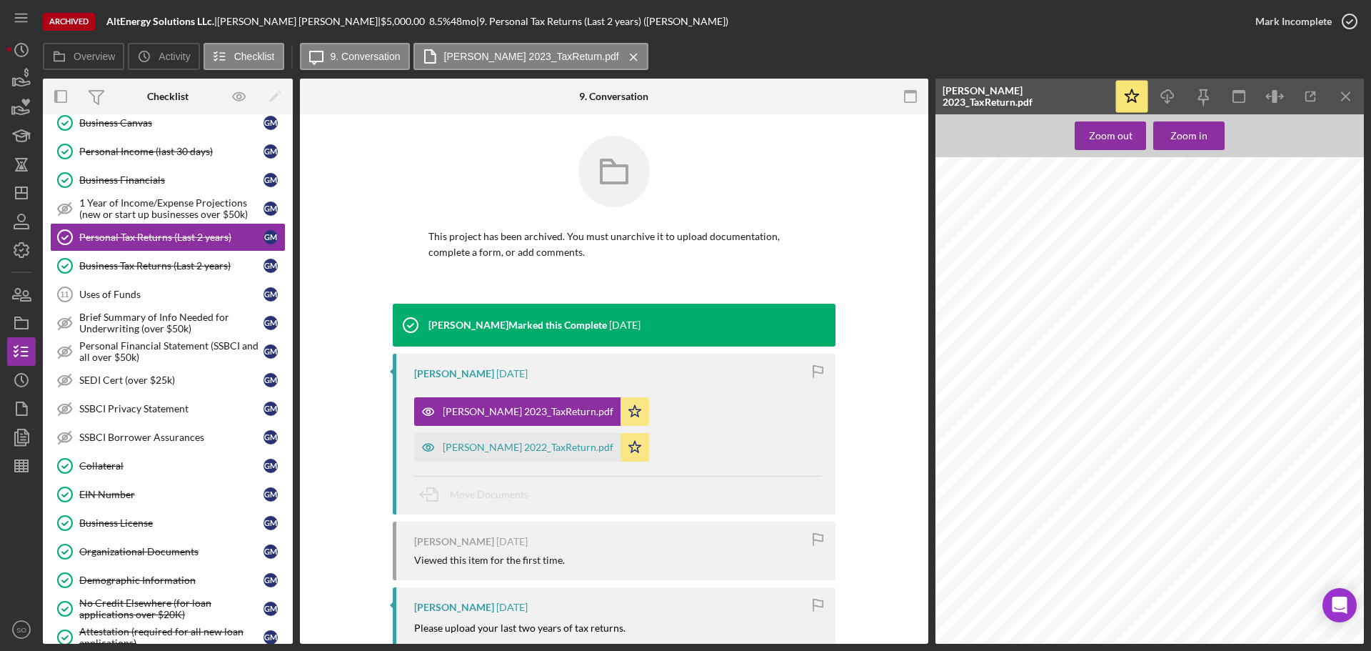
scroll to position [12643, 0]
drag, startPoint x: 141, startPoint y: 588, endPoint x: 1167, endPoint y: 501, distance: 1029.4
click at [141, 588] on link "Demographic Information Demographic Information G M" at bounding box center [168, 580] width 236 height 29
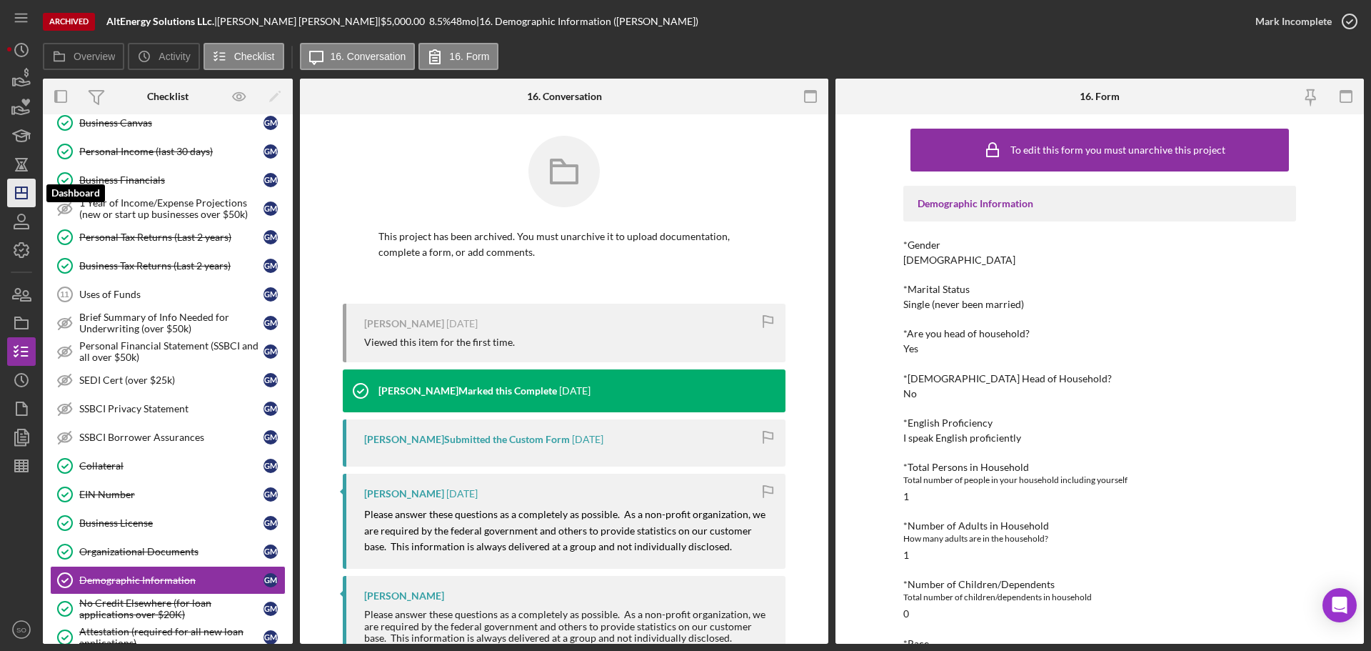
click at [25, 191] on icon "Icon/Dashboard" at bounding box center [22, 193] width 36 height 36
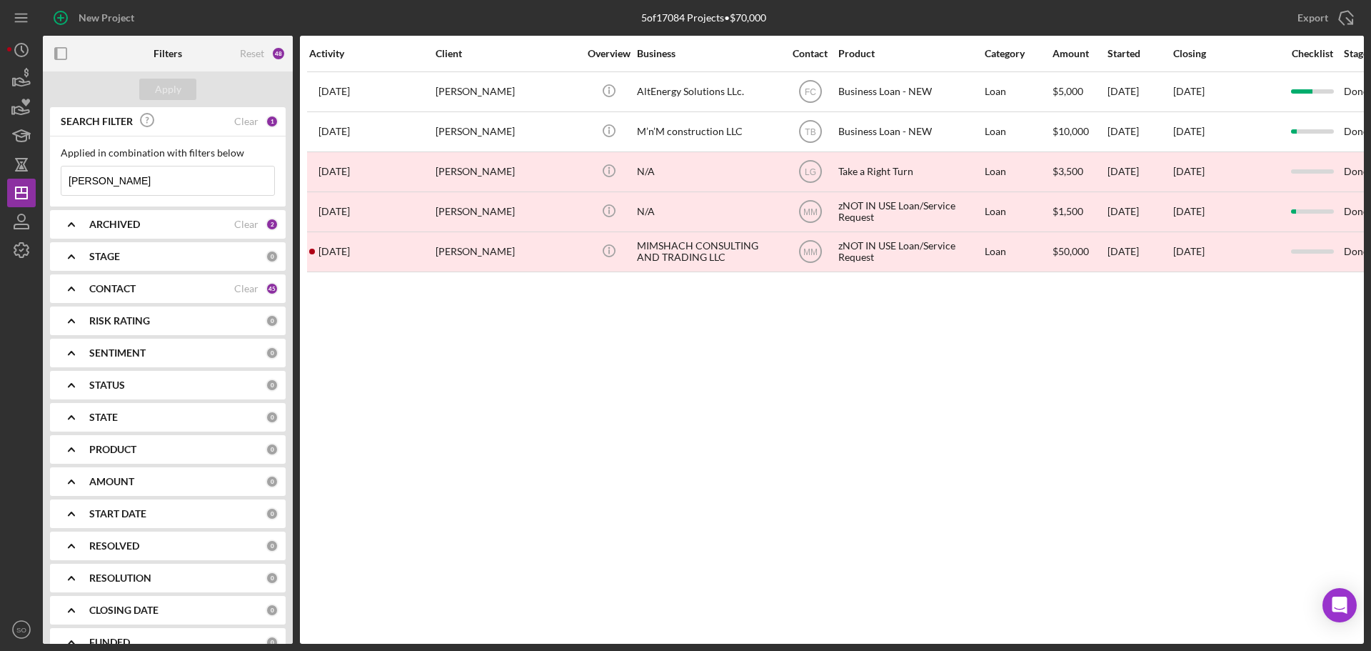
drag, startPoint x: 169, startPoint y: 178, endPoint x: 38, endPoint y: 179, distance: 130.7
click at [38, 179] on div "New Project 5 of 17084 Projects • $70,000 Garrick Mims Export Icon/Export Filte…" at bounding box center [685, 322] width 1357 height 644
paste input "[PERSON_NAME]"
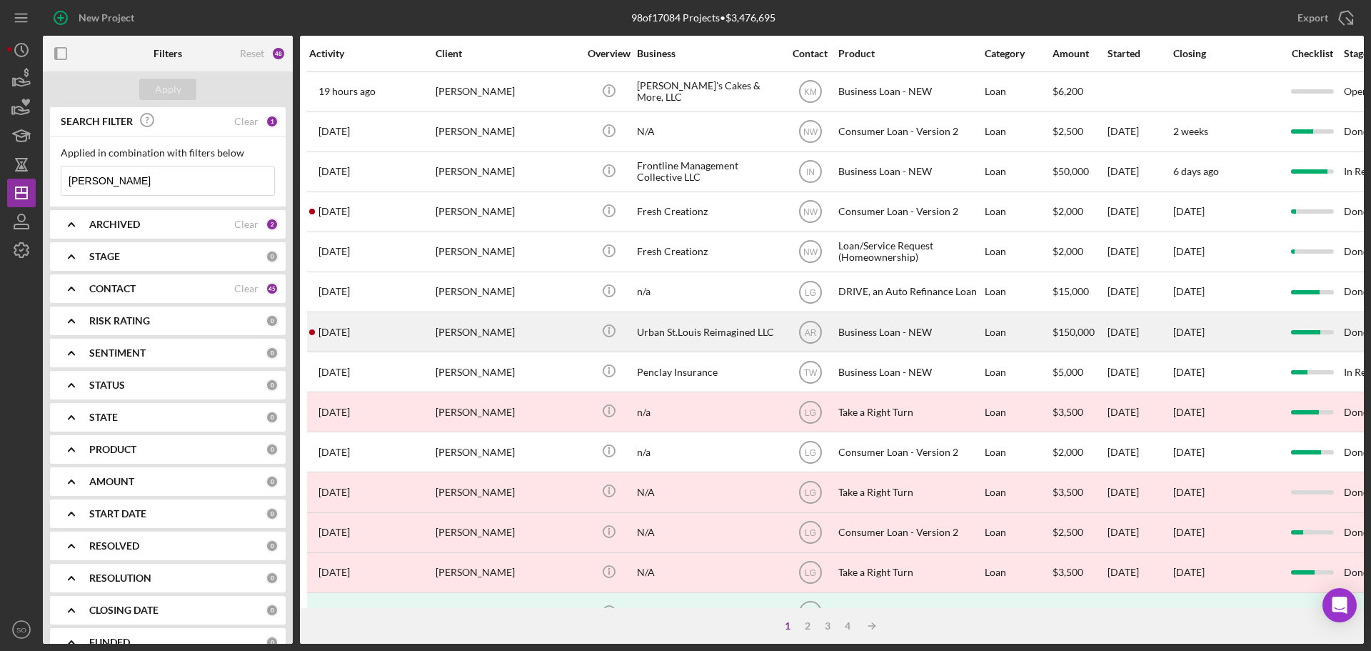
type input "[PERSON_NAME]"
click at [561, 333] on div "[PERSON_NAME]" at bounding box center [507, 332] width 143 height 38
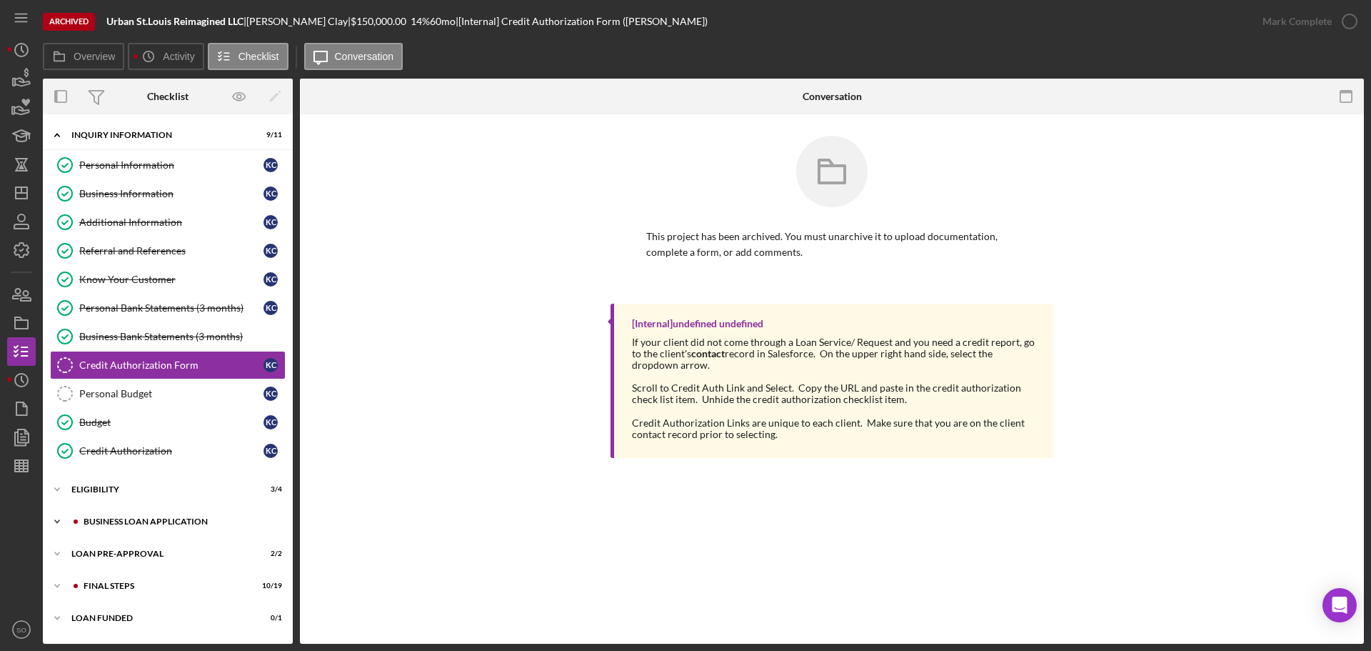
click at [138, 516] on div "Icon/Expander BUSINESS LOAN APPLICATION 20 / 26" at bounding box center [168, 521] width 250 height 29
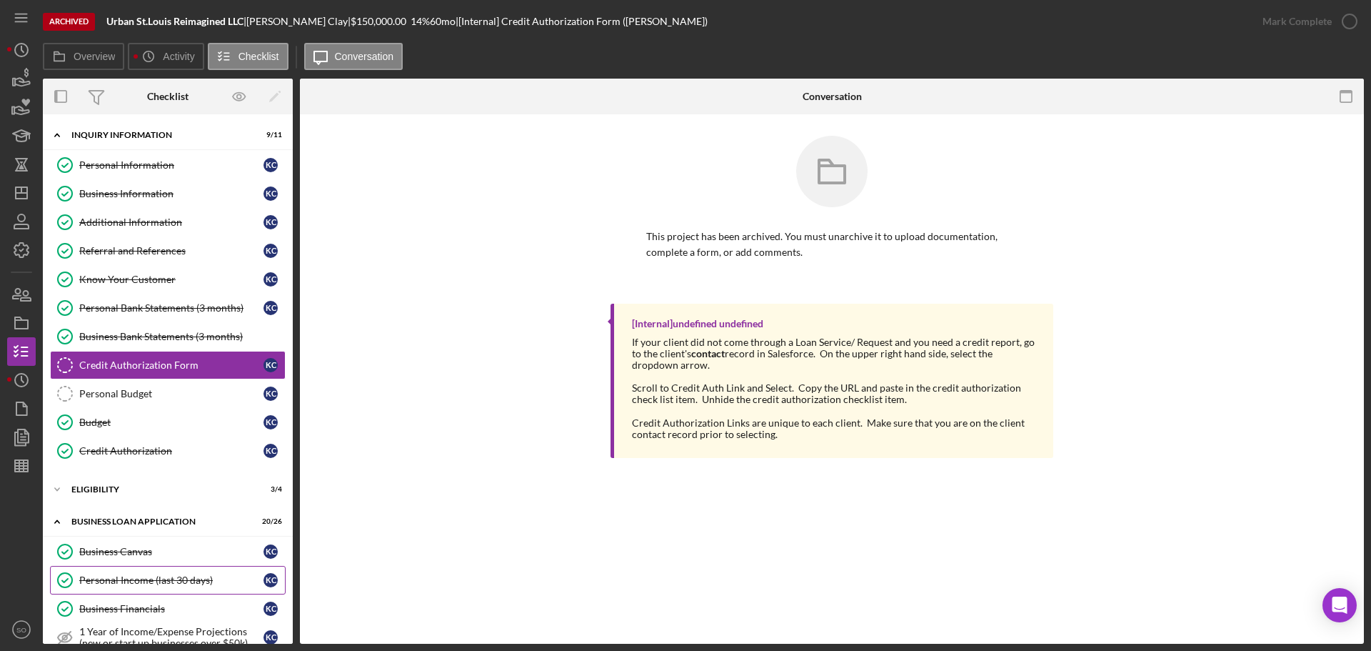
scroll to position [286, 0]
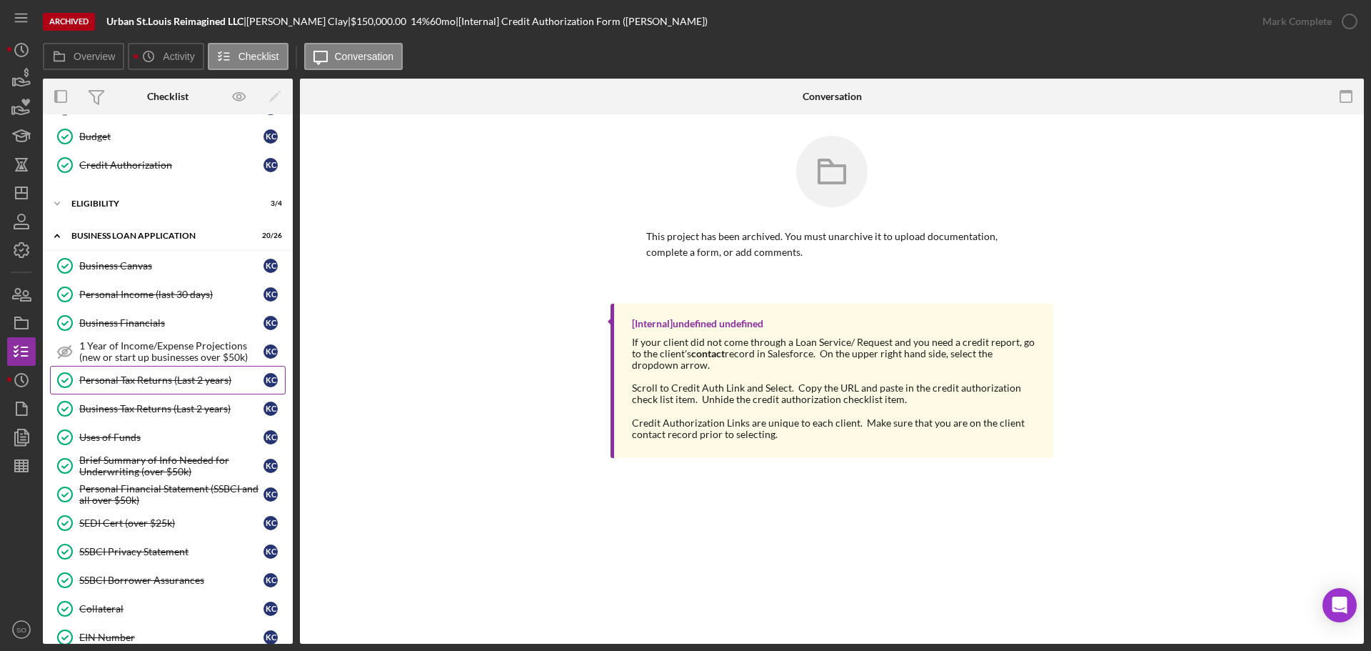
click at [147, 386] on div "Personal Tax Returns (Last 2 years)" at bounding box center [171, 379] width 184 height 11
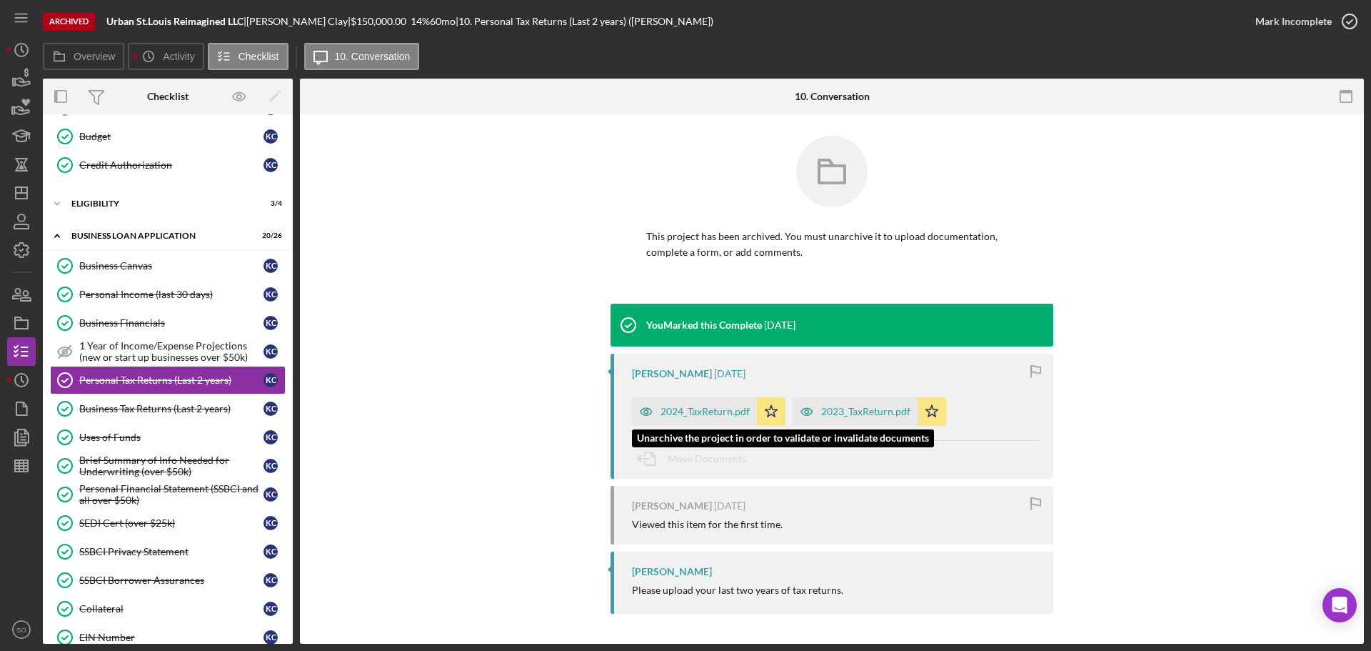
click at [714, 416] on div "2024_TaxReturn.pdf" at bounding box center [705, 411] width 89 height 11
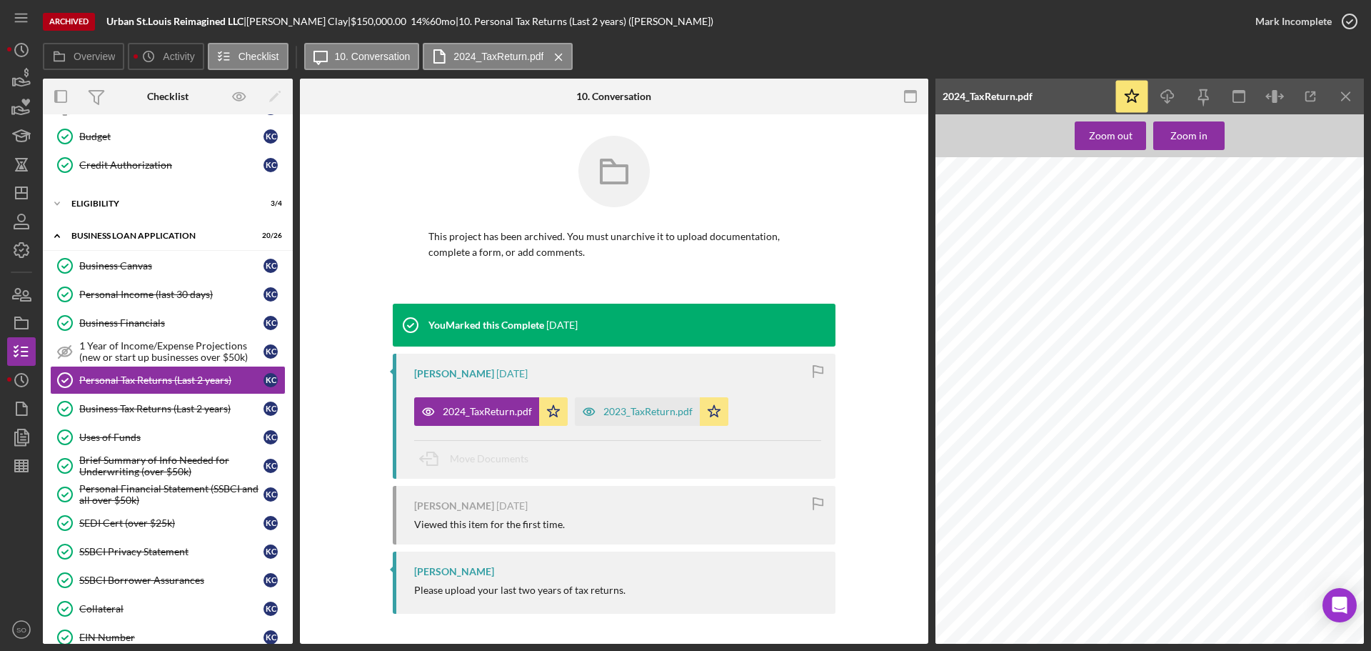
scroll to position [3286, 0]
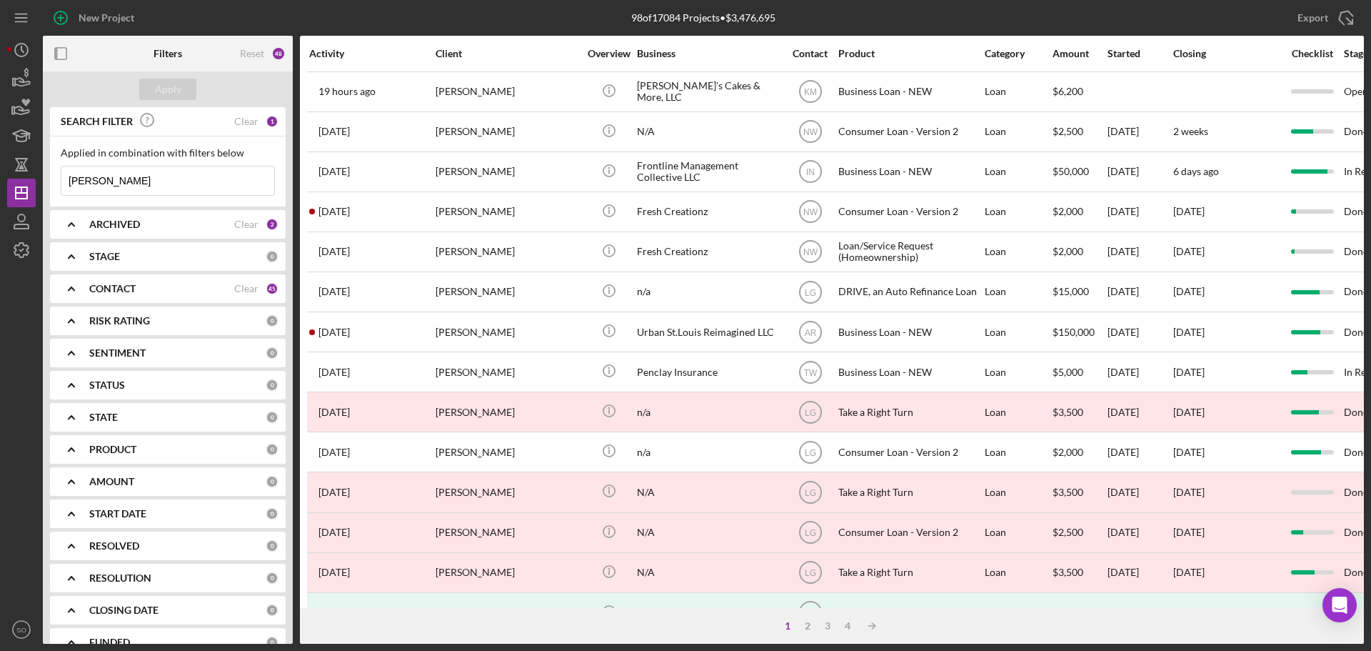
click at [212, 169] on input "[PERSON_NAME]" at bounding box center [167, 180] width 213 height 29
type input "K"
click at [186, 224] on div "ARCHIVED" at bounding box center [161, 224] width 145 height 11
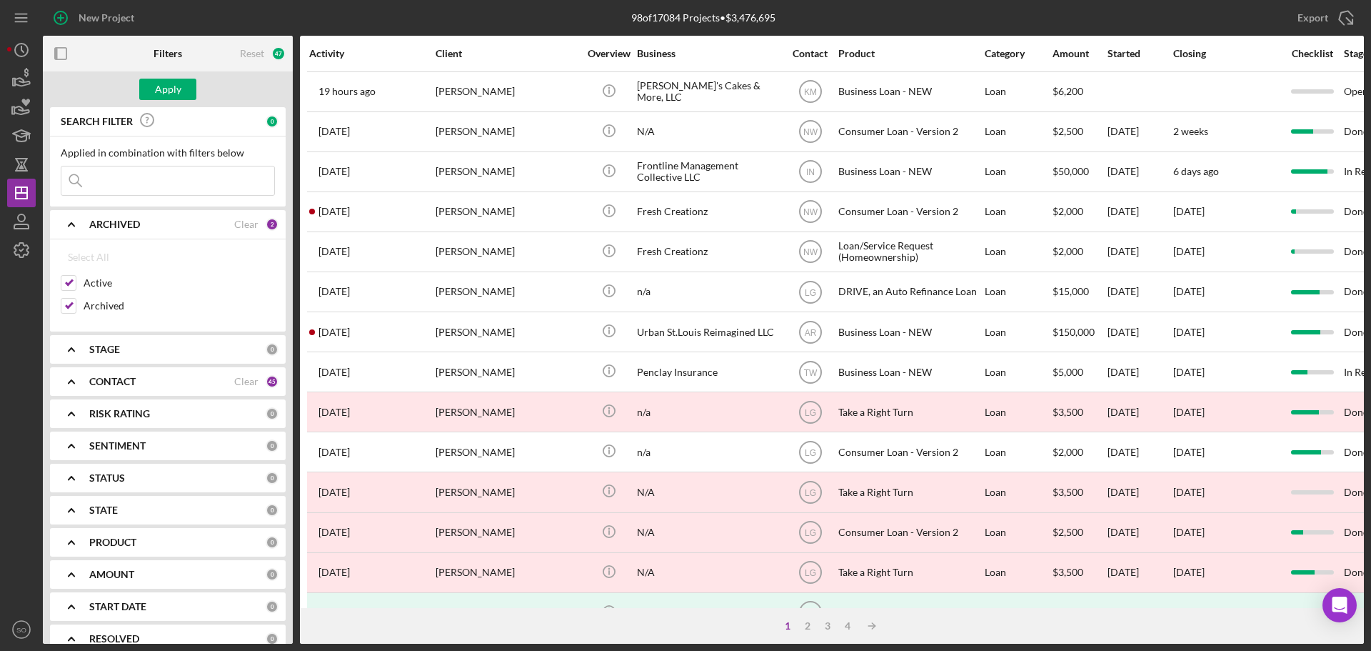
click at [167, 383] on div "CONTACT" at bounding box center [161, 381] width 145 height 11
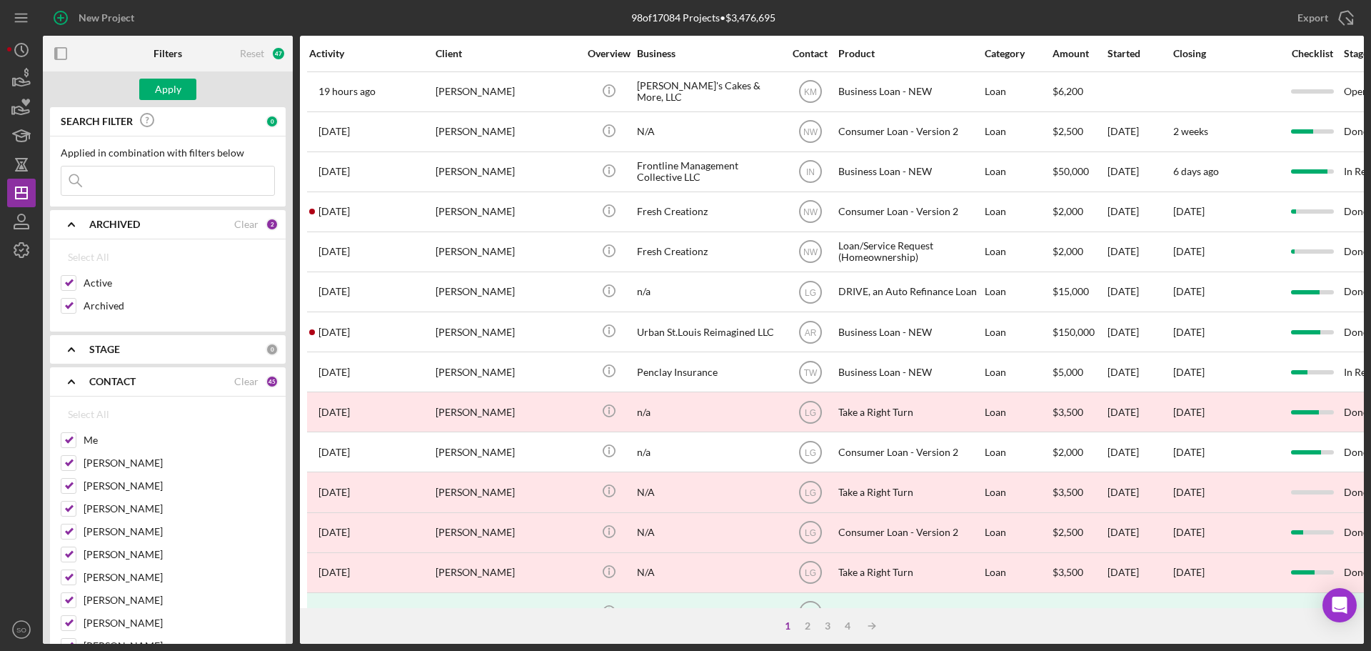
click at [148, 181] on input at bounding box center [167, 180] width 213 height 29
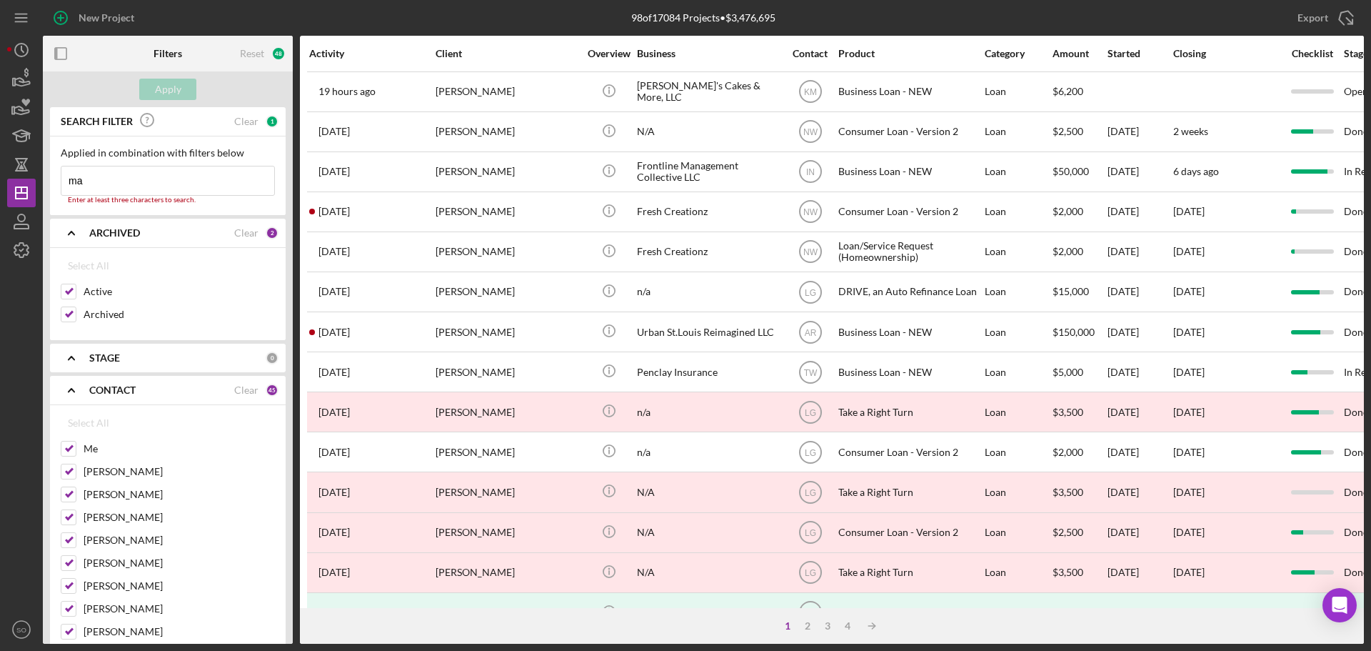
type input "m"
type input "r"
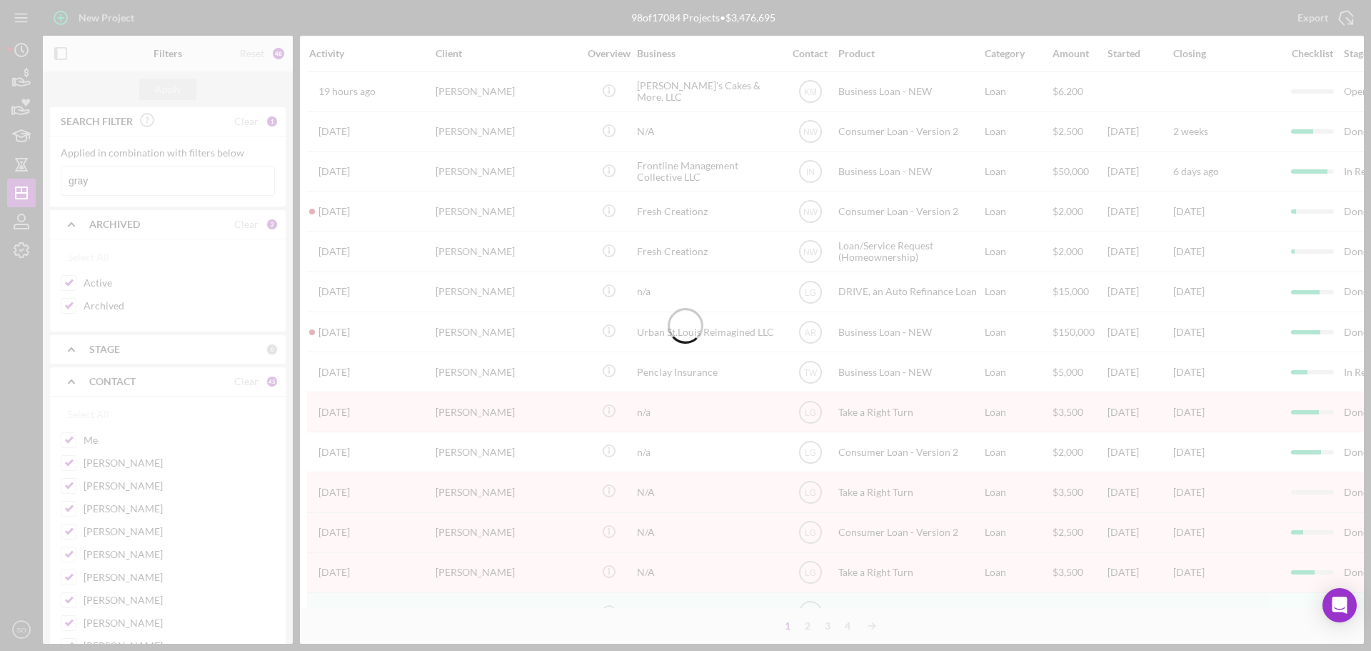
type input "gray"
